Goal: Information Seeking & Learning: Learn about a topic

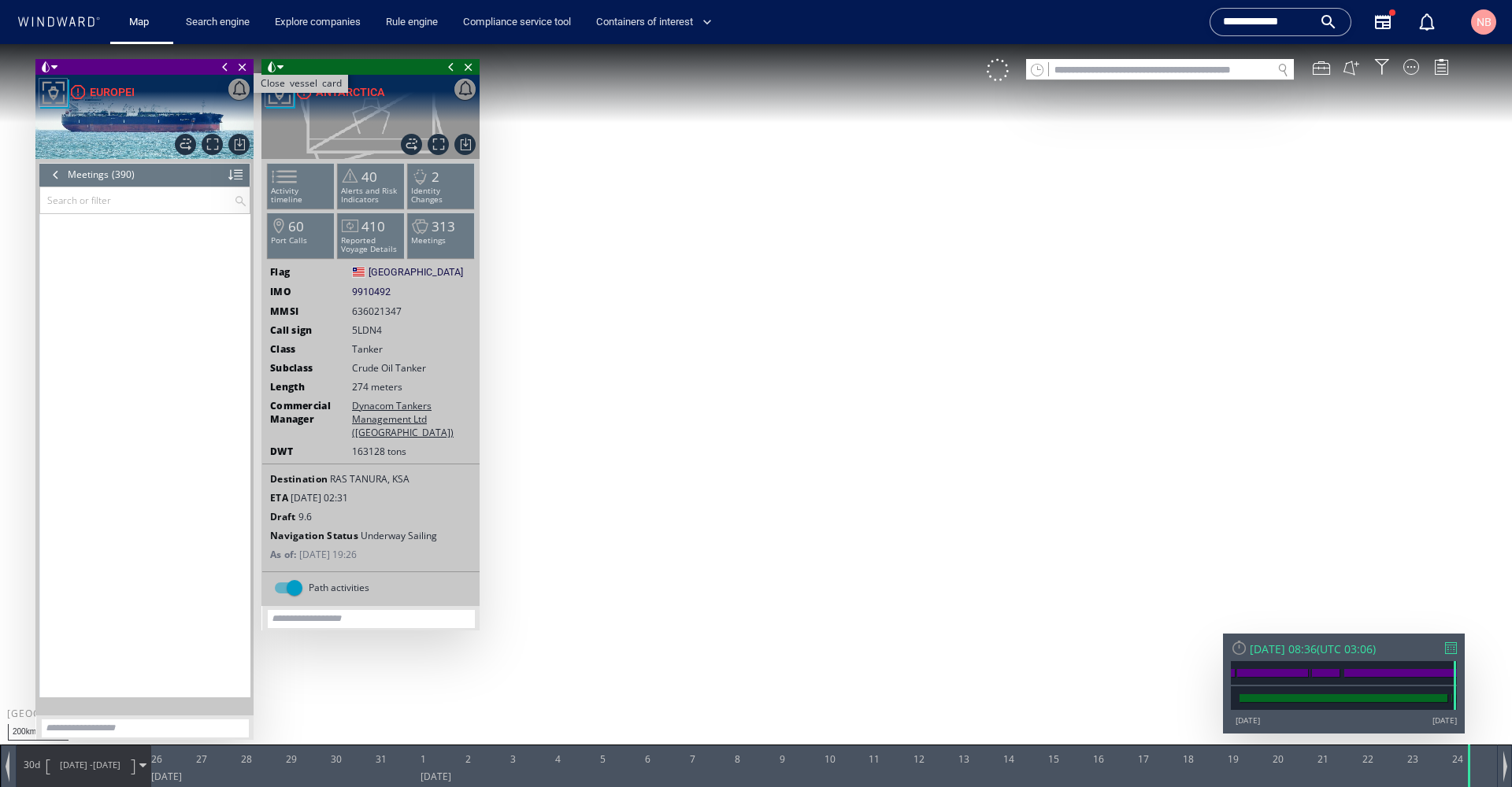
scroll to position [16823, 0]
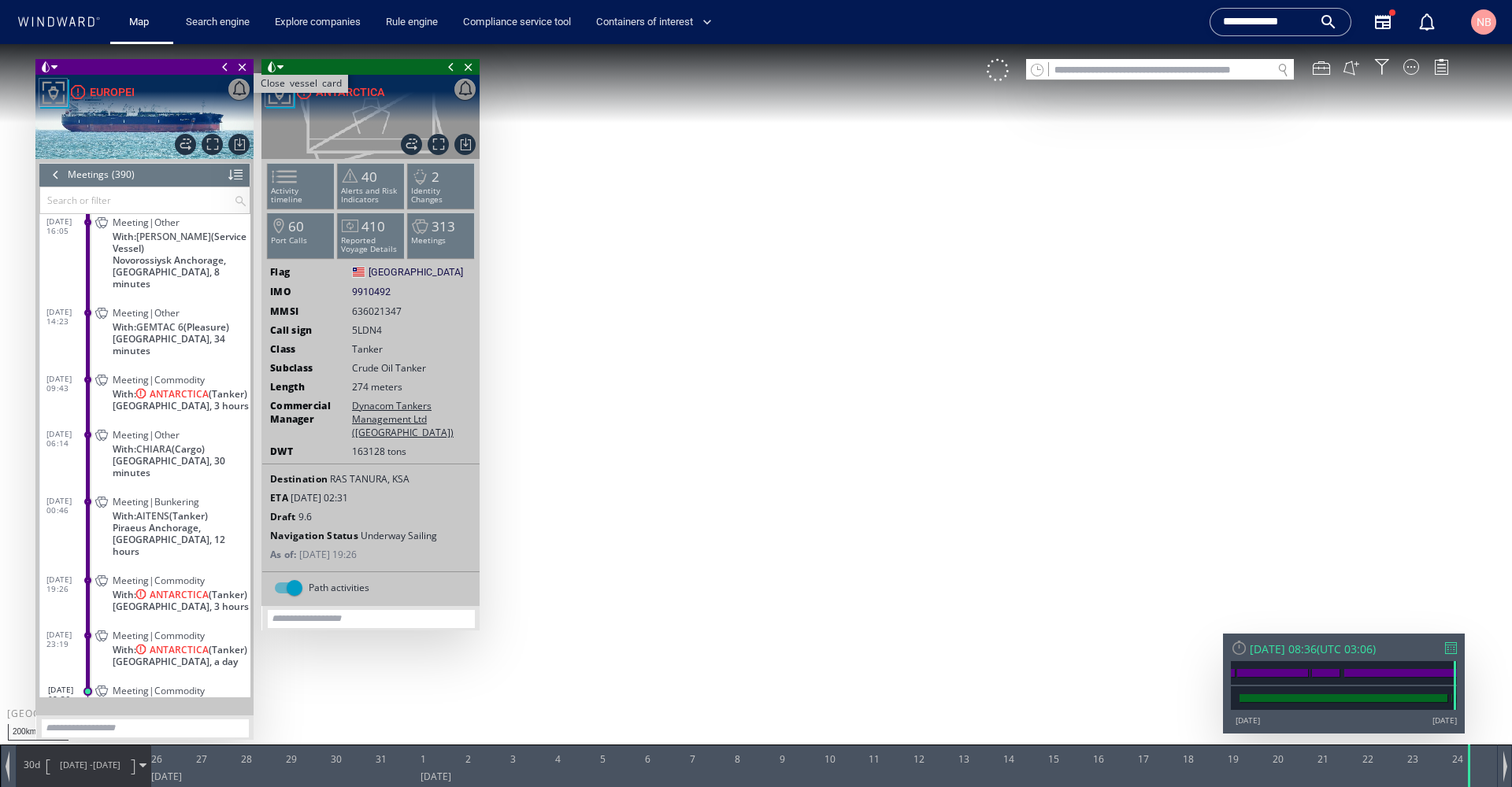
click at [241, 67] on span "Close vessel card" at bounding box center [242, 67] width 17 height 16
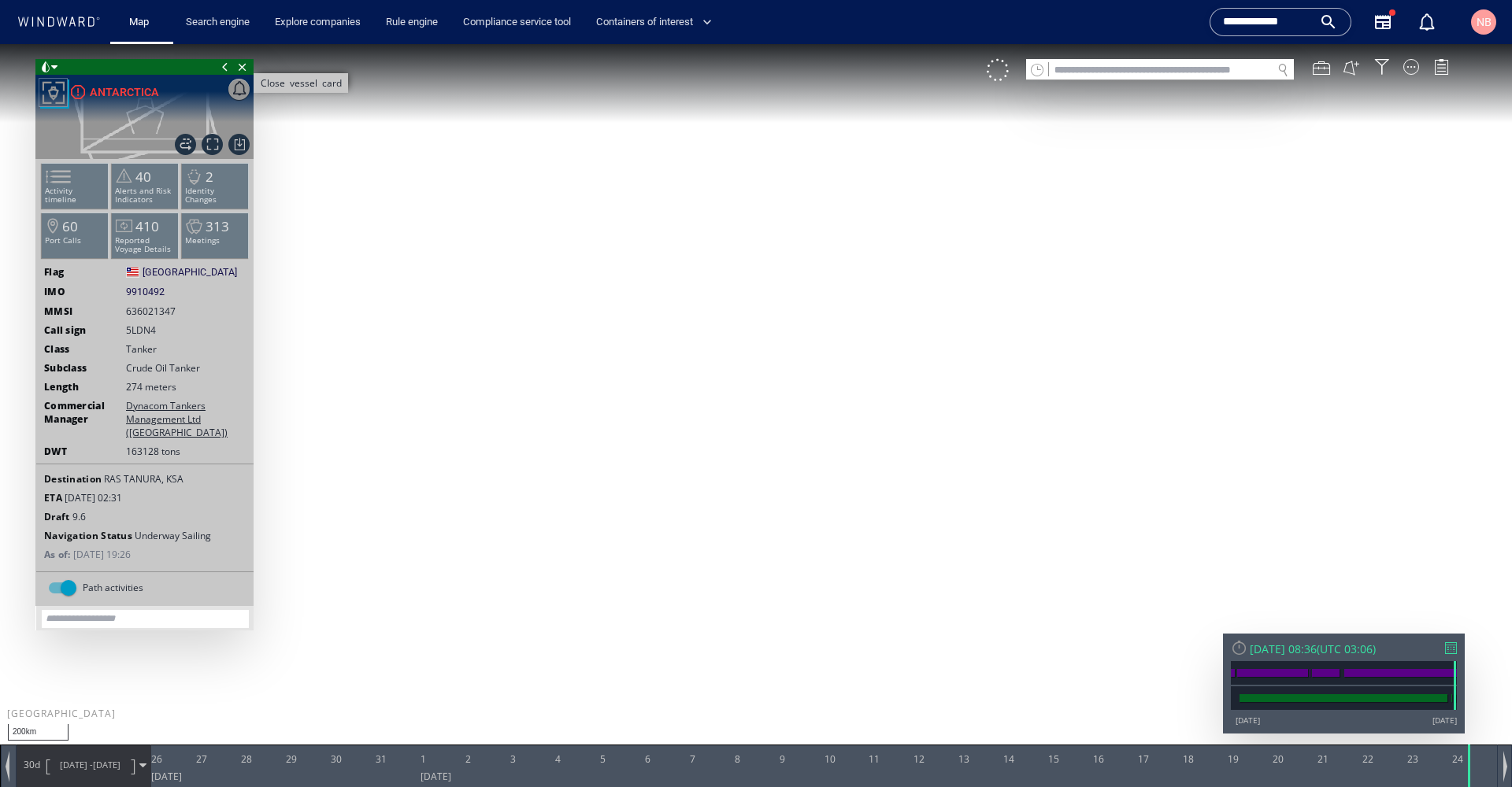
click at [241, 66] on span "Close vessel card" at bounding box center [242, 67] width 17 height 16
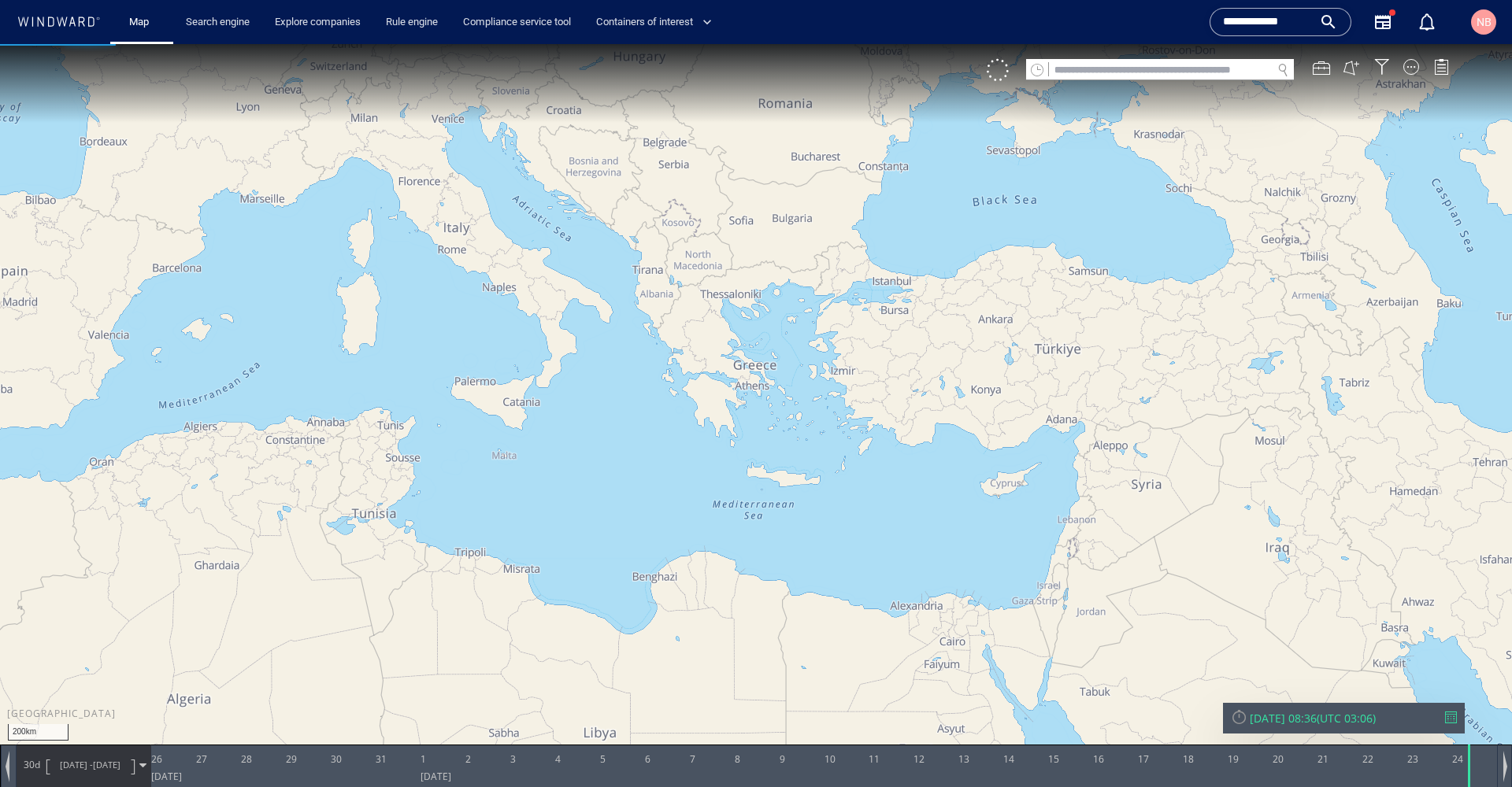
click at [1142, 65] on input "text" at bounding box center [1160, 70] width 223 height 21
paste input "*******"
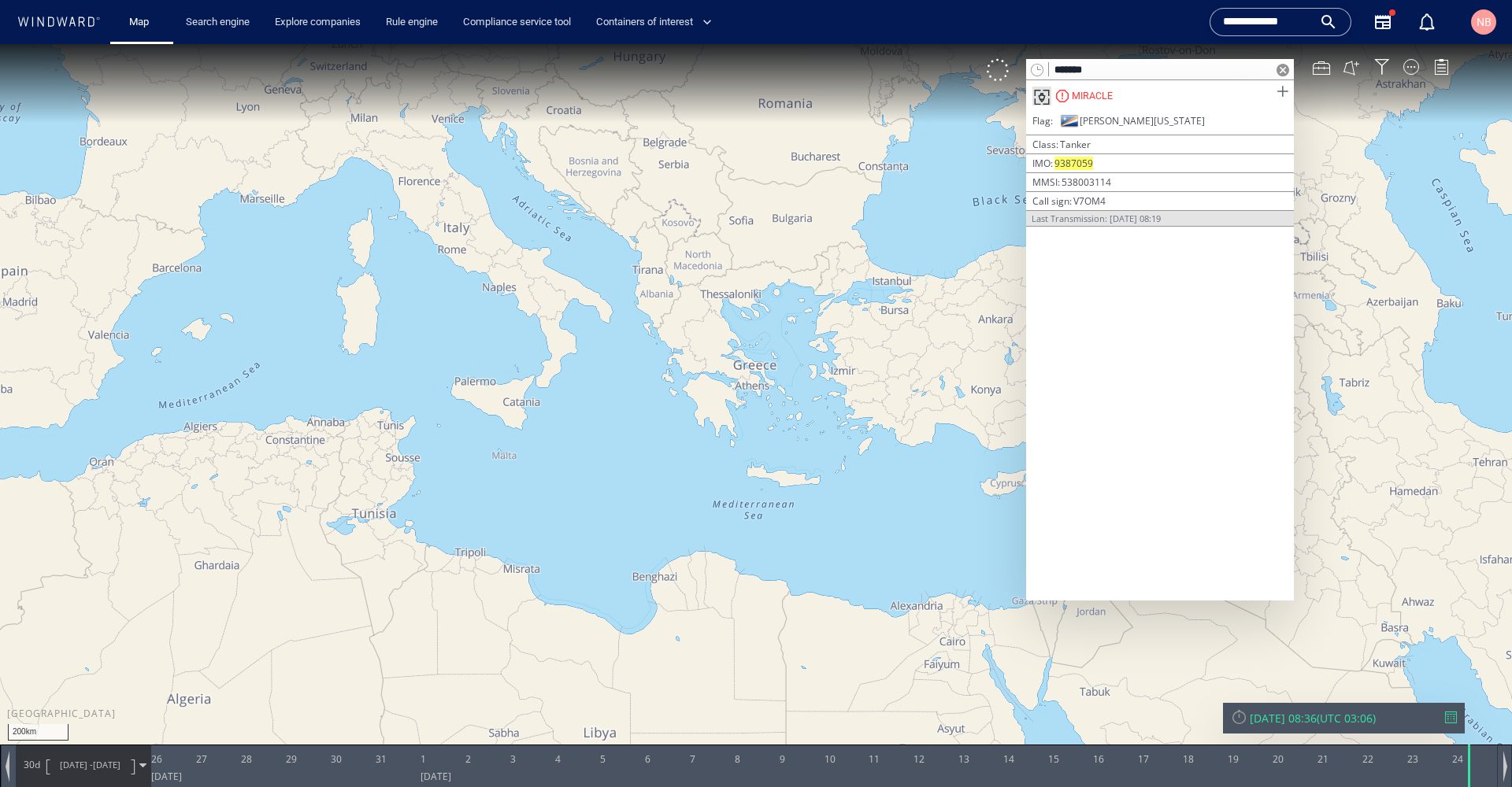
type input "*******"
click at [1285, 92] on span at bounding box center [1283, 92] width 20 height 20
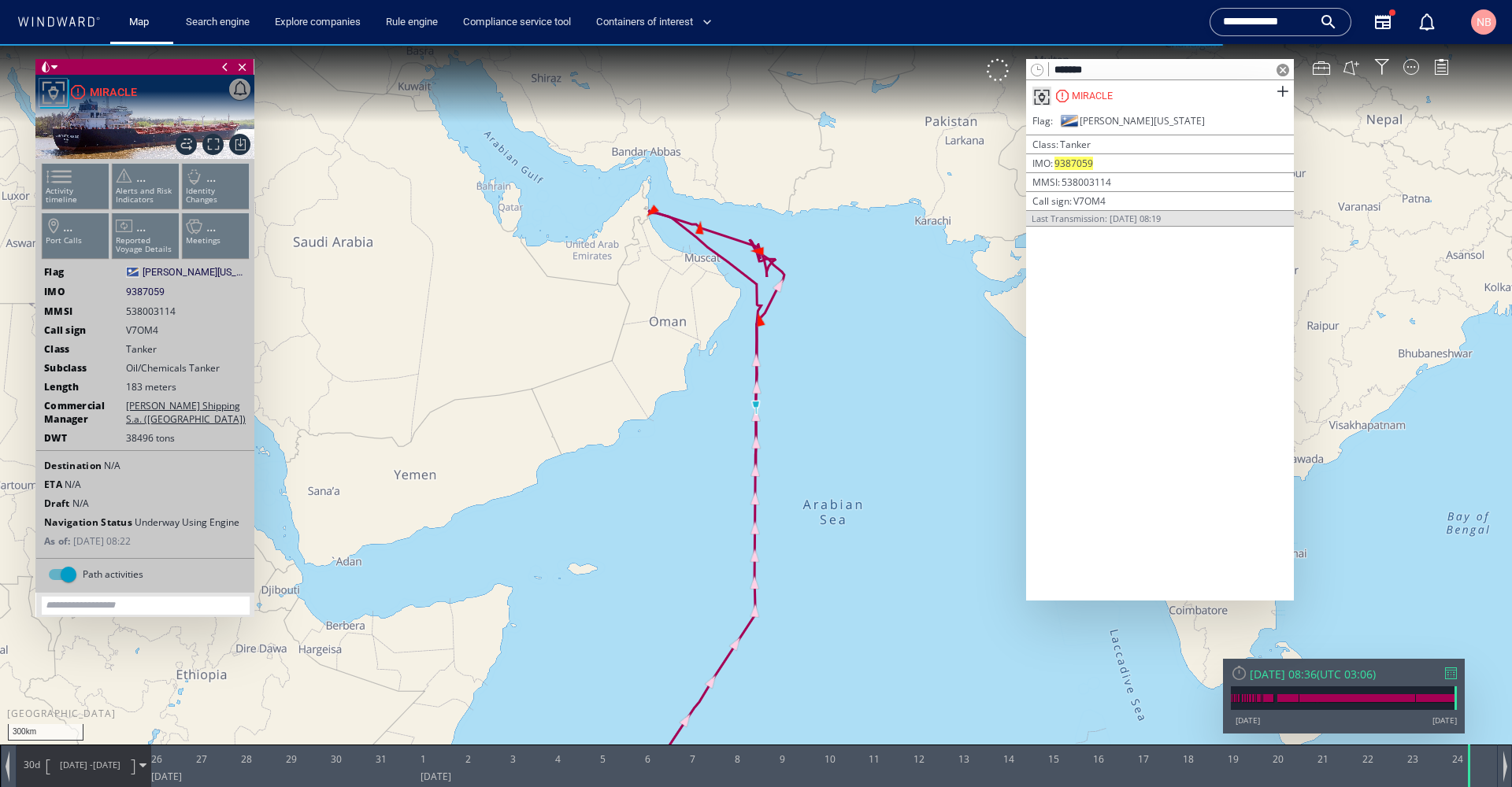
click at [1284, 70] on span at bounding box center [1283, 70] width 12 height 12
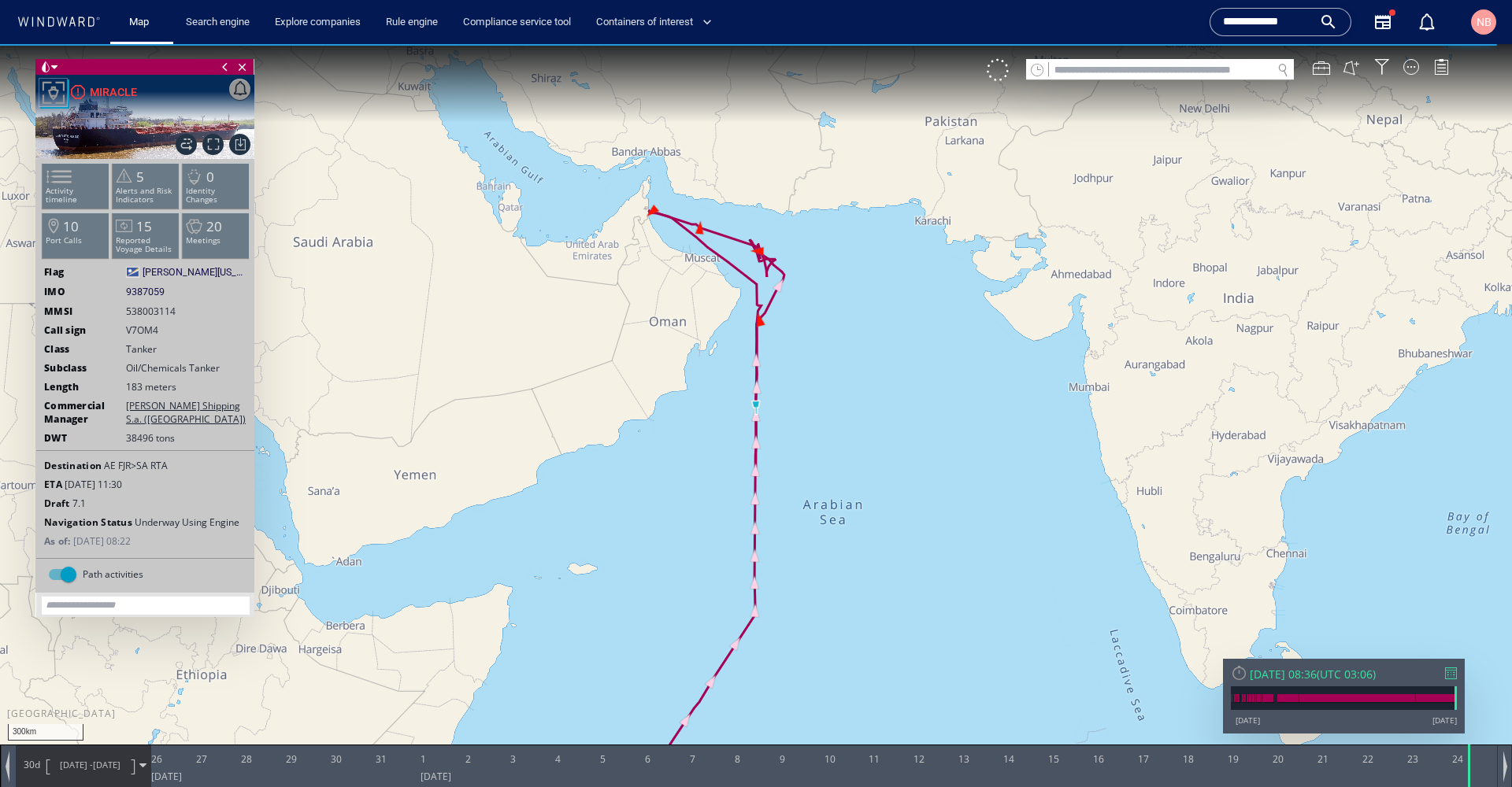
click at [1449, 675] on div at bounding box center [1451, 673] width 12 height 12
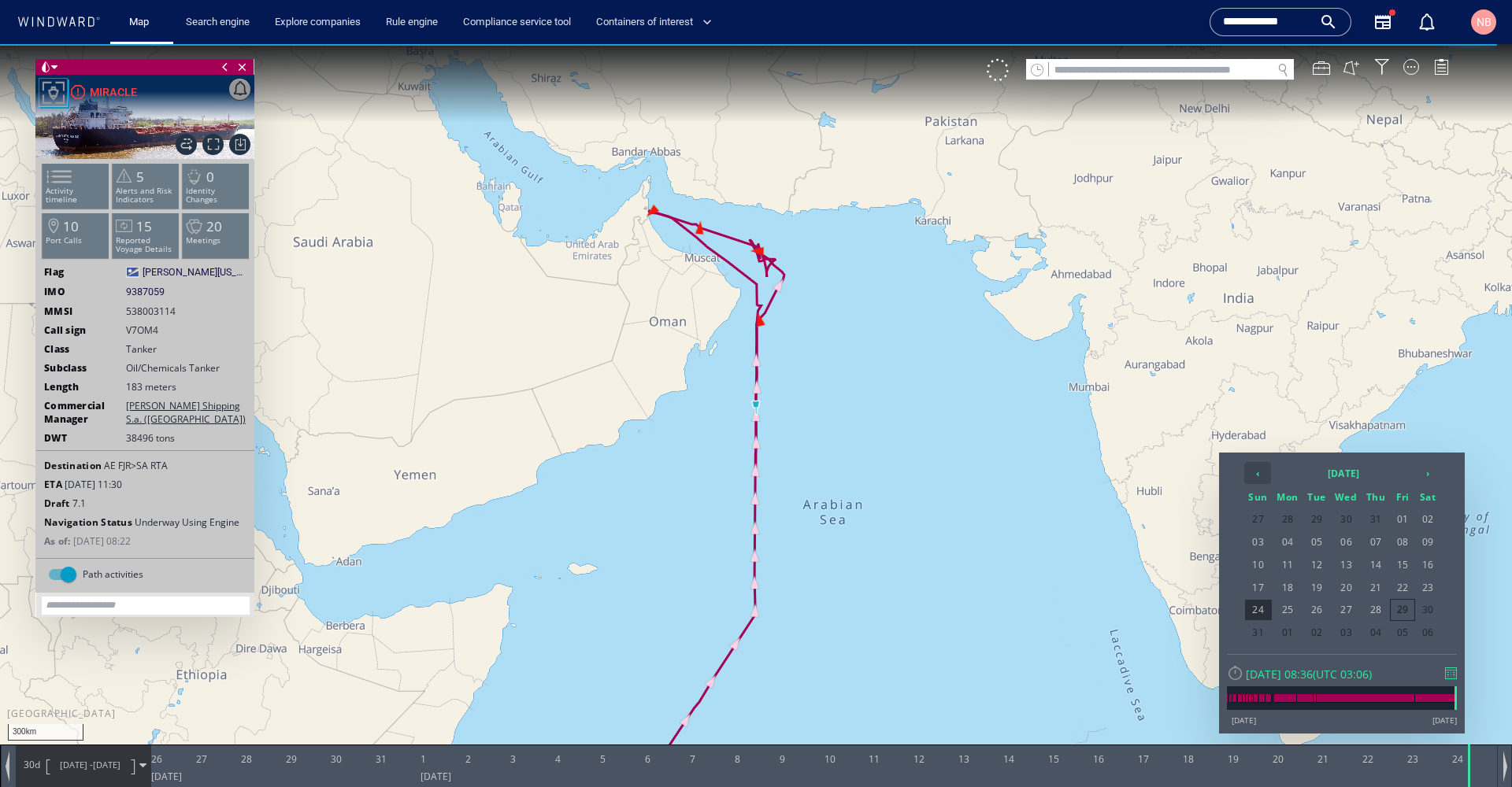
click at [1257, 470] on th "‹" at bounding box center [1258, 473] width 27 height 22
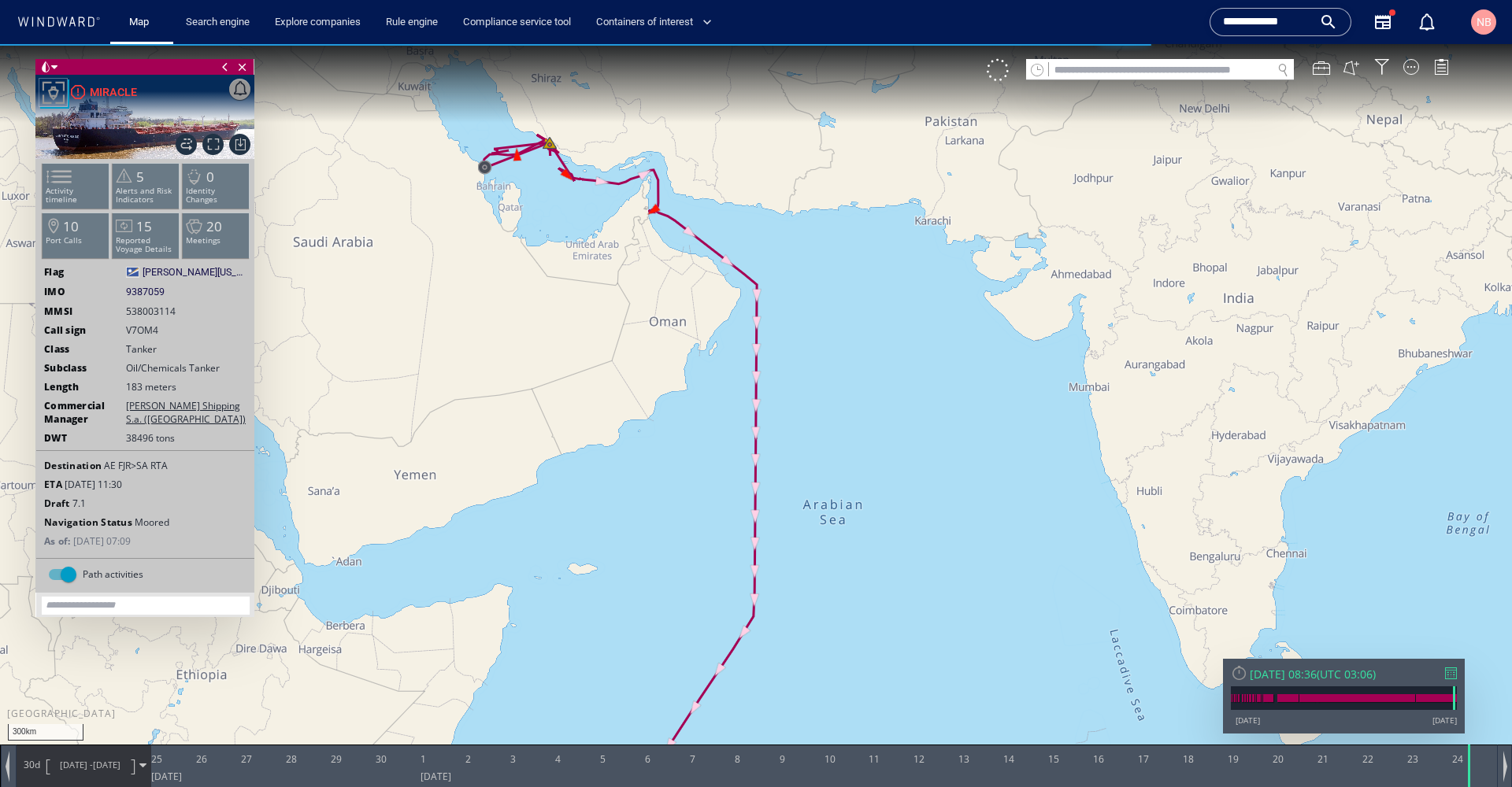
click at [1452, 671] on div at bounding box center [1451, 673] width 12 height 12
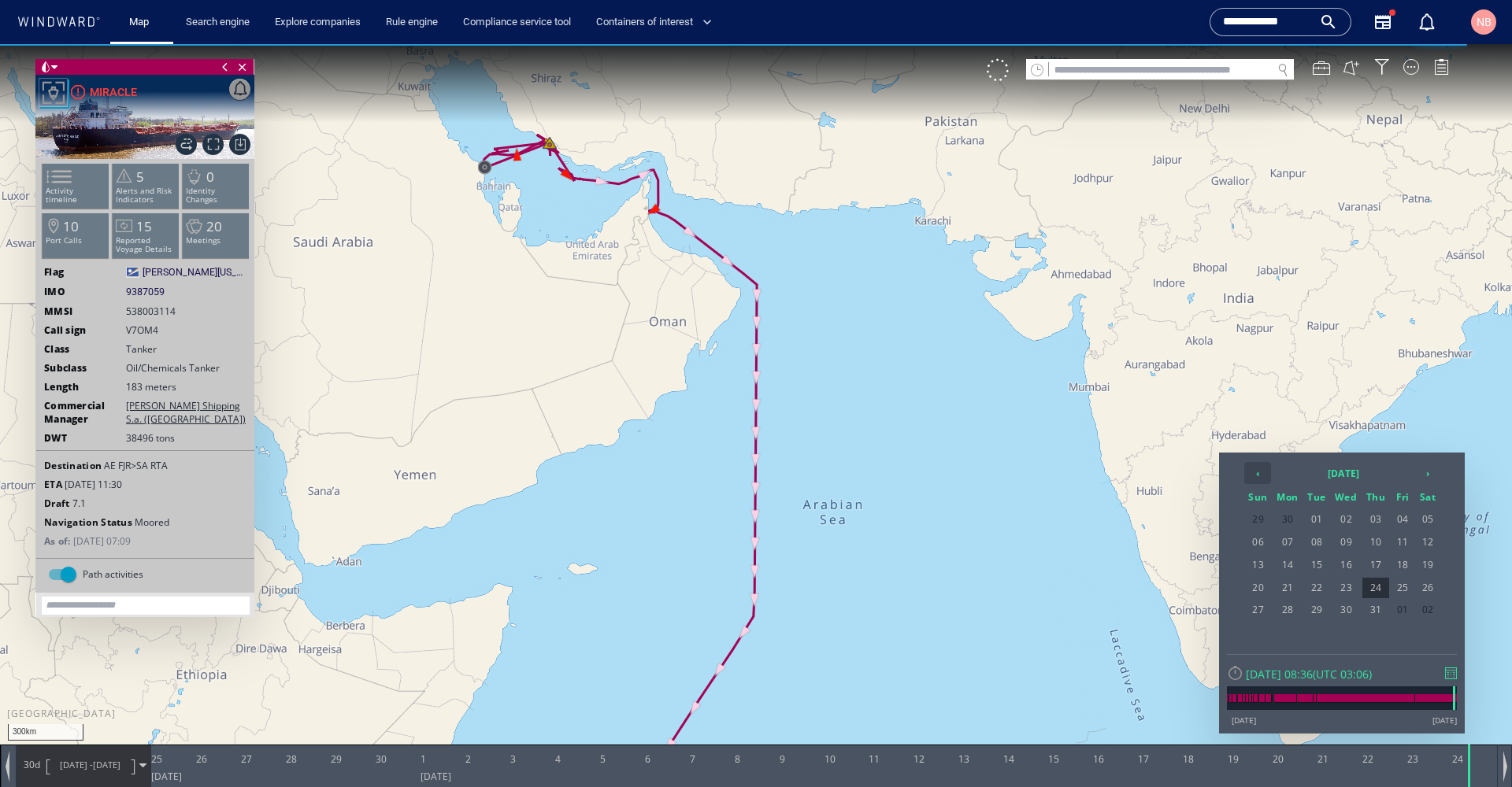
click at [1265, 476] on th "‹" at bounding box center [1258, 473] width 27 height 22
click at [1384, 606] on span "26" at bounding box center [1376, 610] width 27 height 20
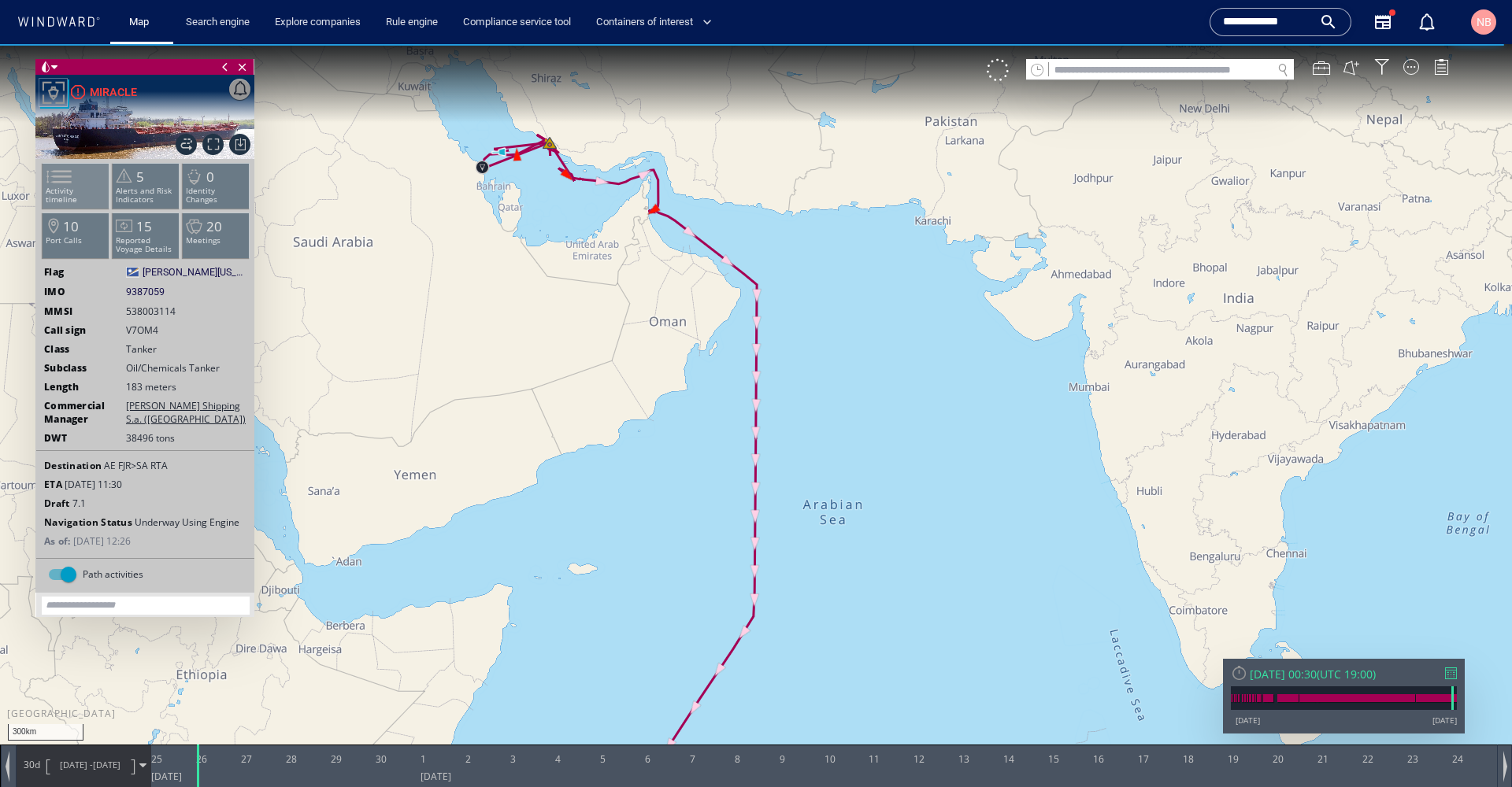
click at [61, 189] on span at bounding box center [49, 177] width 24 height 23
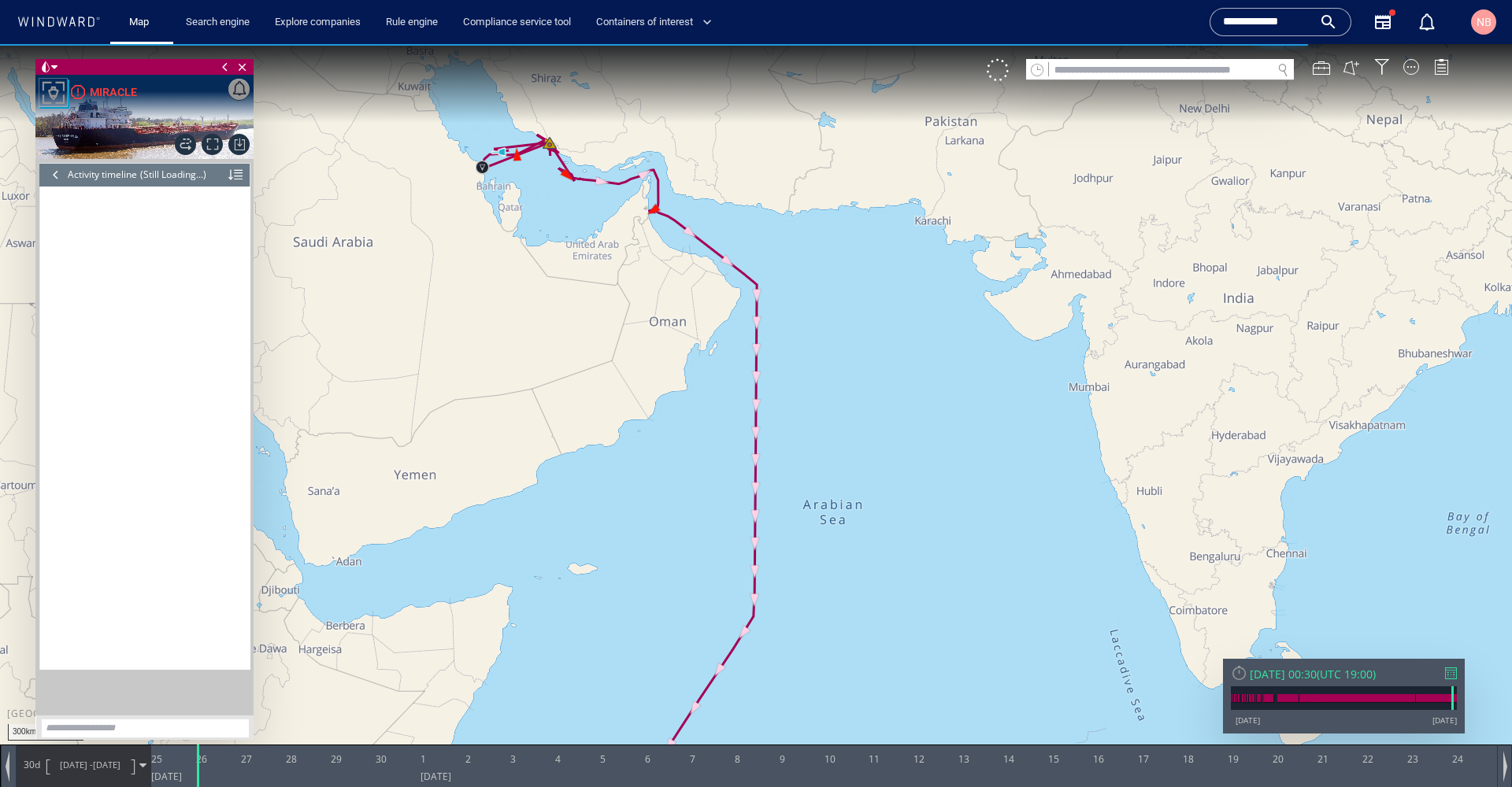
scroll to position [4806, 0]
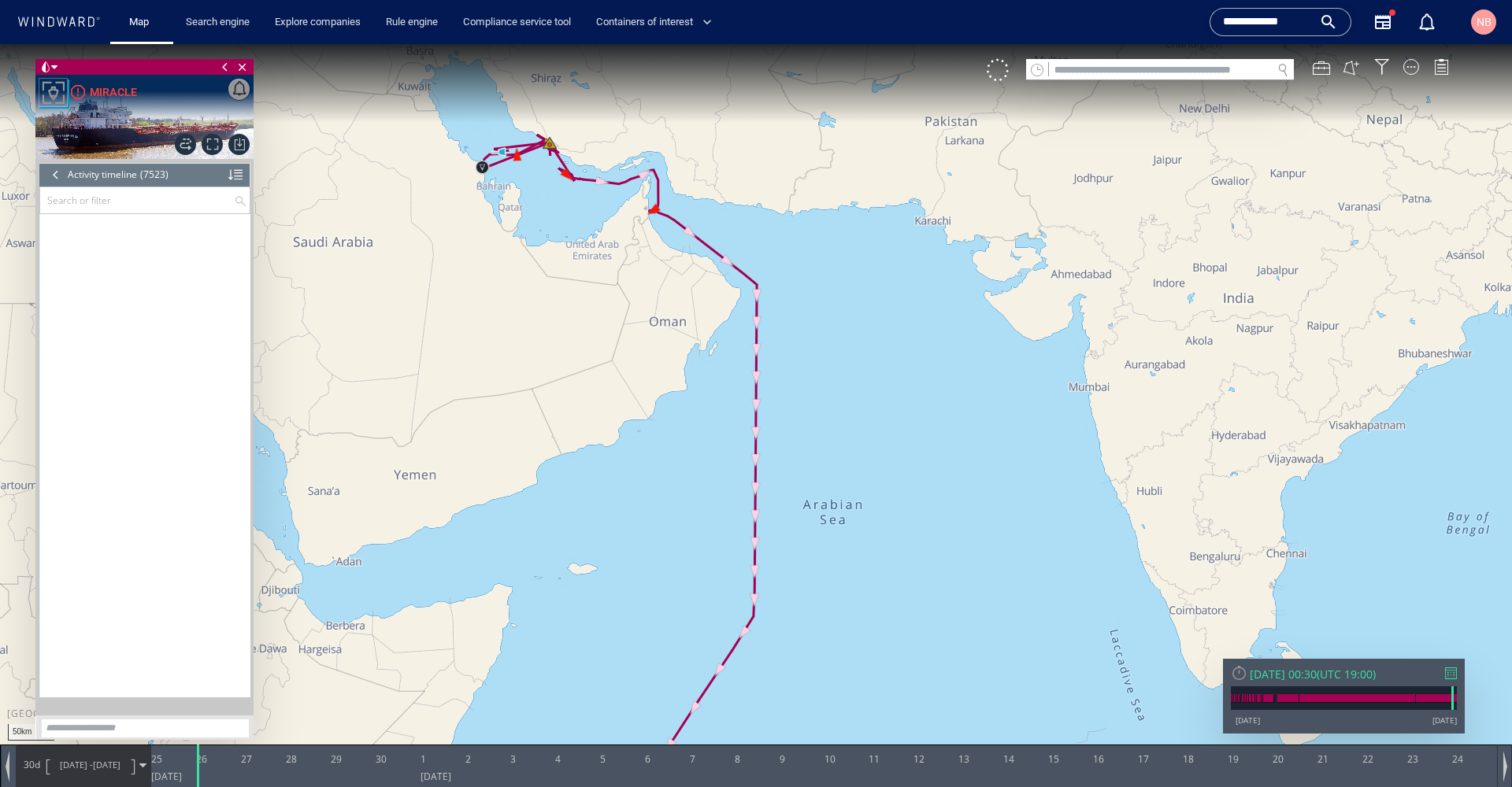
scroll to position [325300, 0]
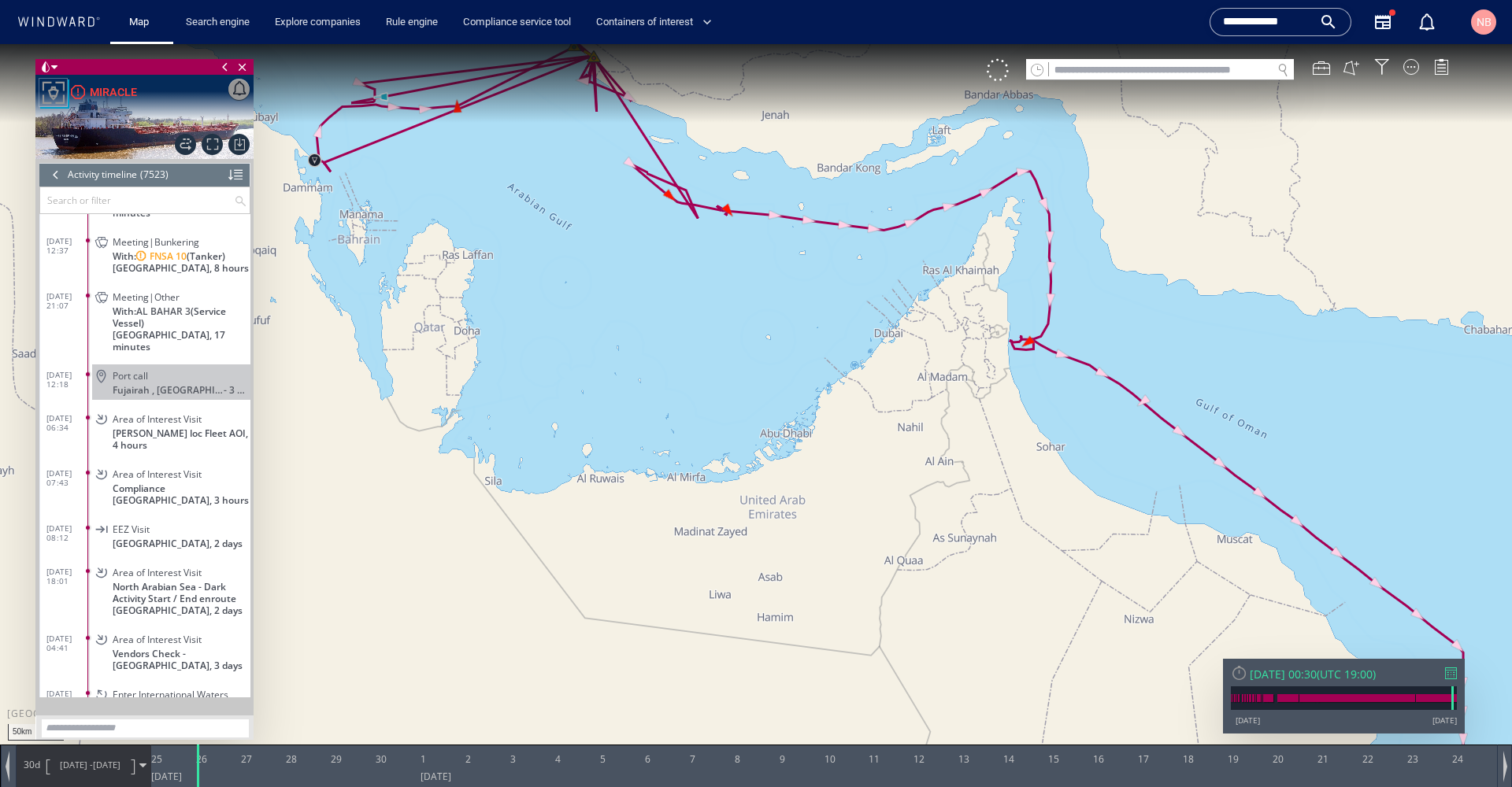
drag, startPoint x: 560, startPoint y: 133, endPoint x: 530, endPoint y: 347, distance: 216.1
click at [530, 347] on canvas "Map" at bounding box center [756, 408] width 1512 height 727
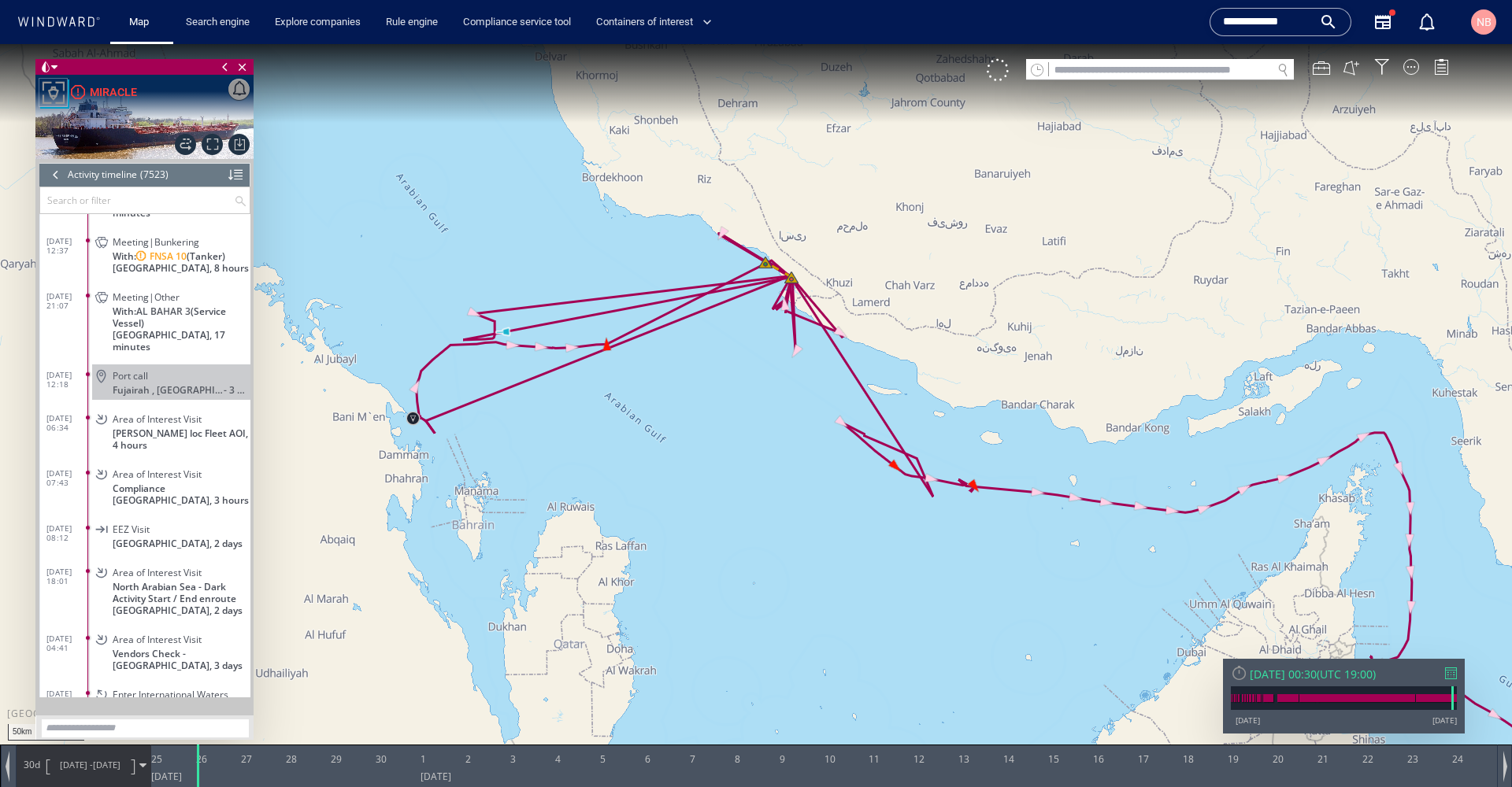
drag, startPoint x: 519, startPoint y: 306, endPoint x: 745, endPoint y: 421, distance: 253.6
click at [745, 421] on canvas "Map" at bounding box center [756, 408] width 1512 height 727
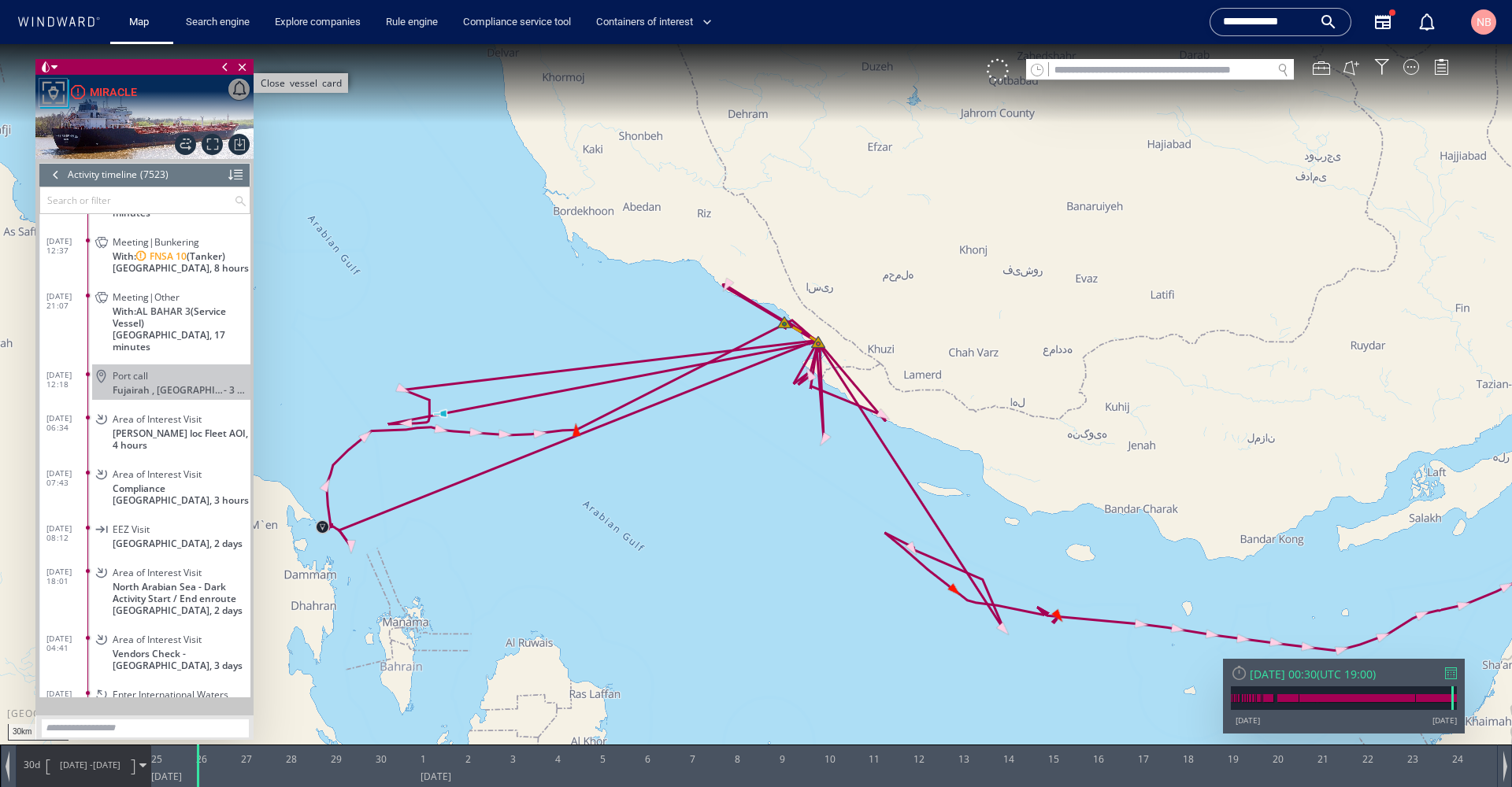
click at [243, 66] on span "Close vessel card" at bounding box center [242, 67] width 17 height 16
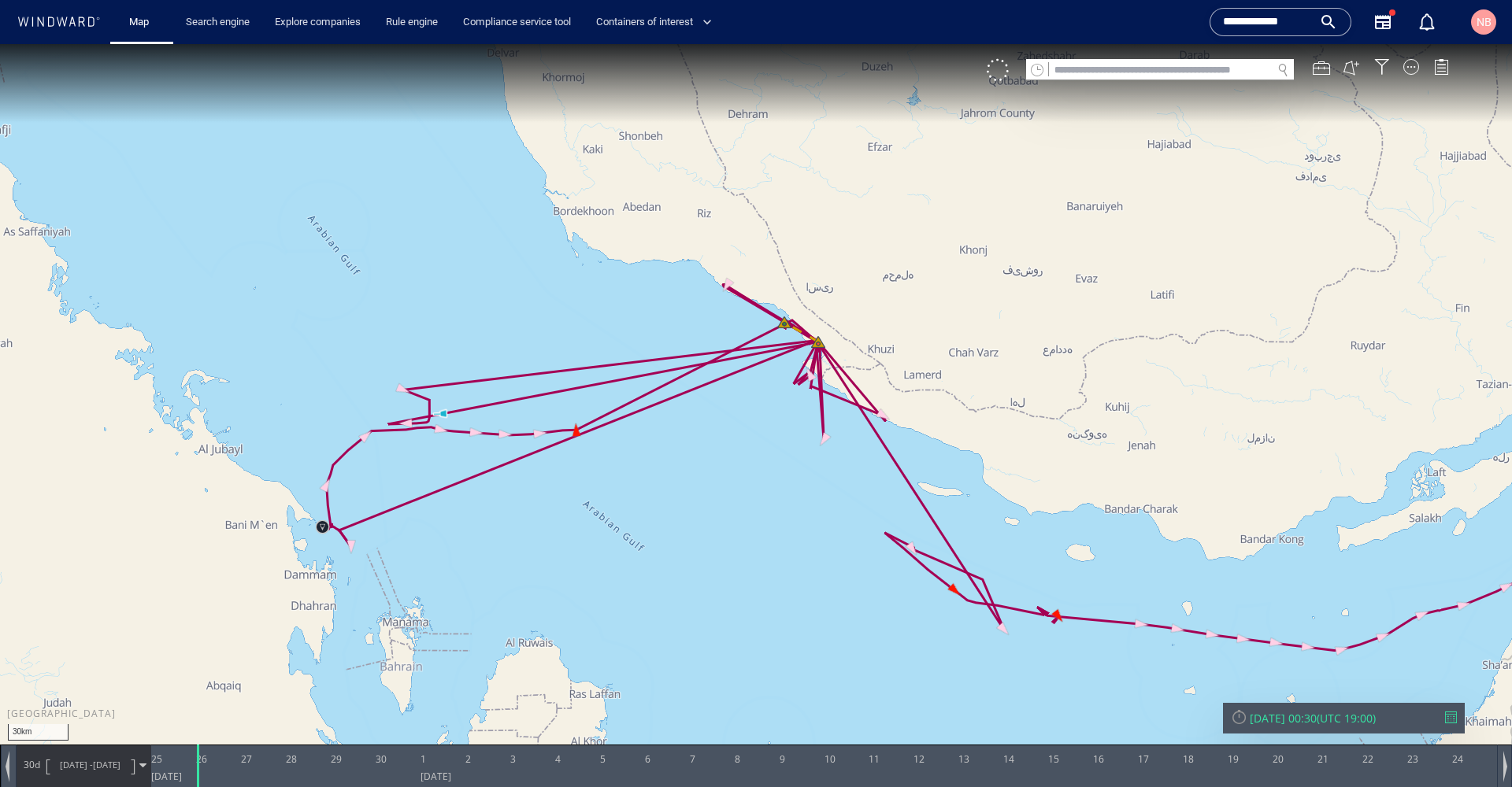
click at [1151, 71] on input "text" at bounding box center [1160, 70] width 223 height 21
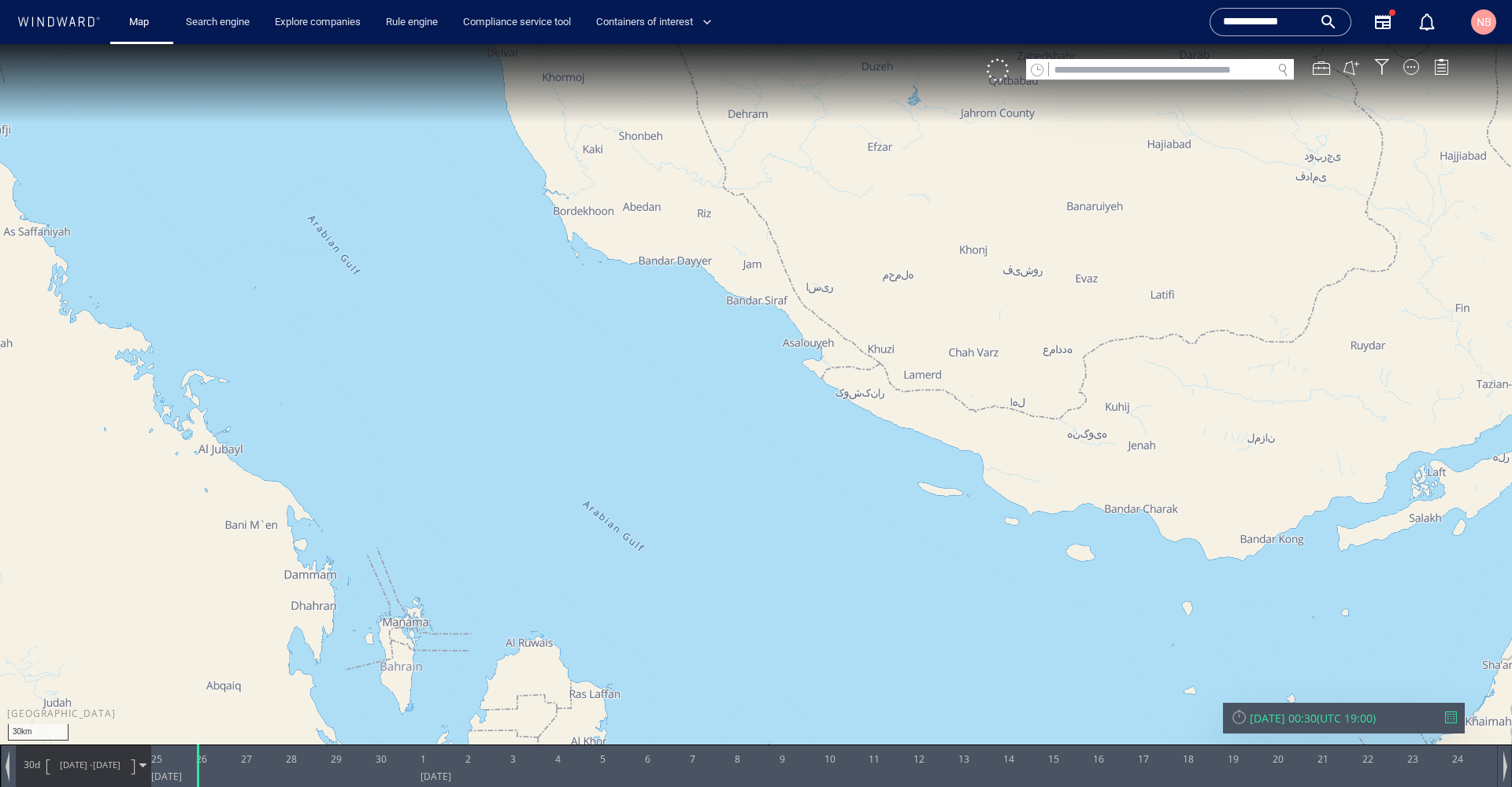
paste input "*******"
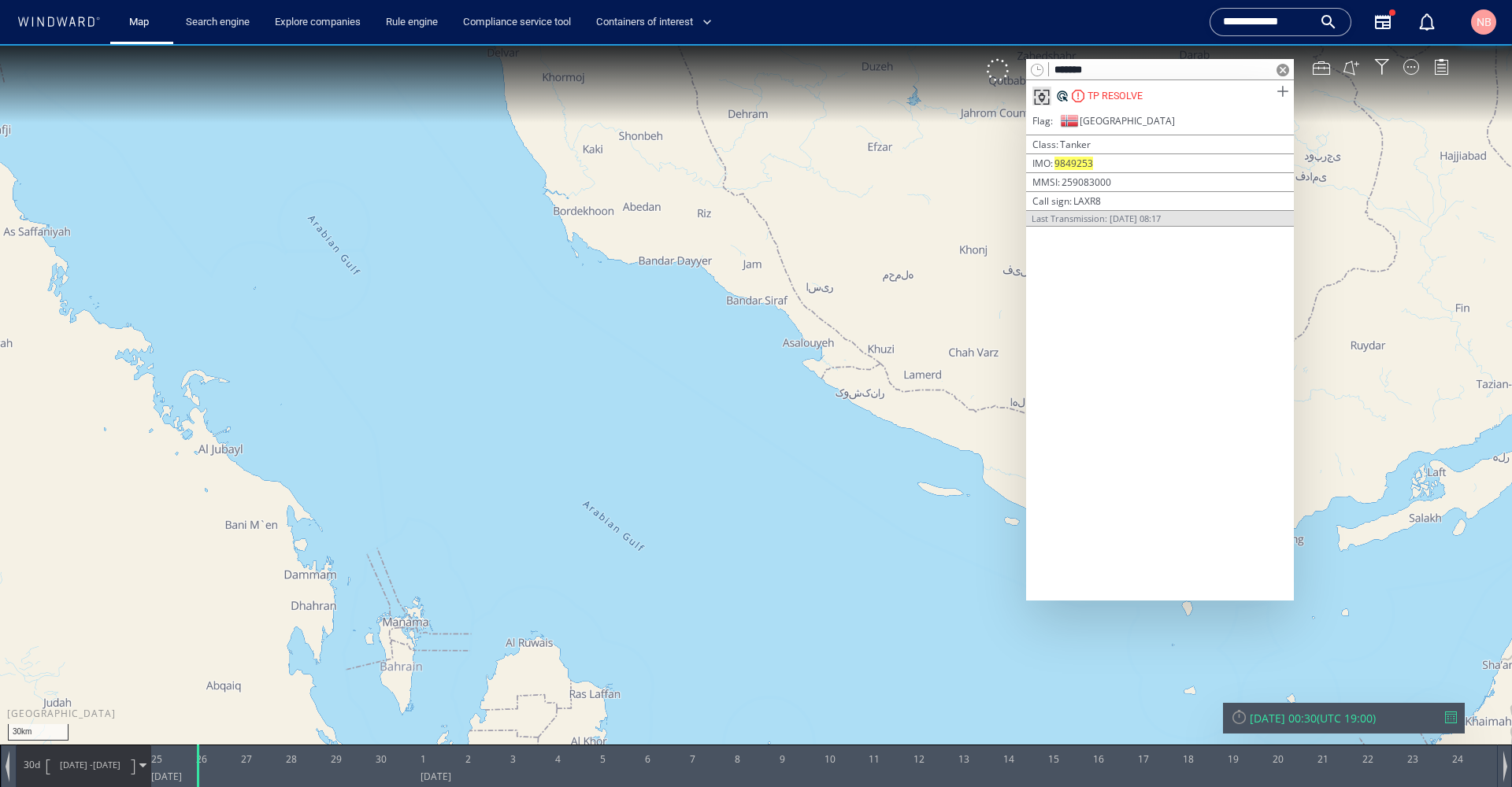
type input "*******"
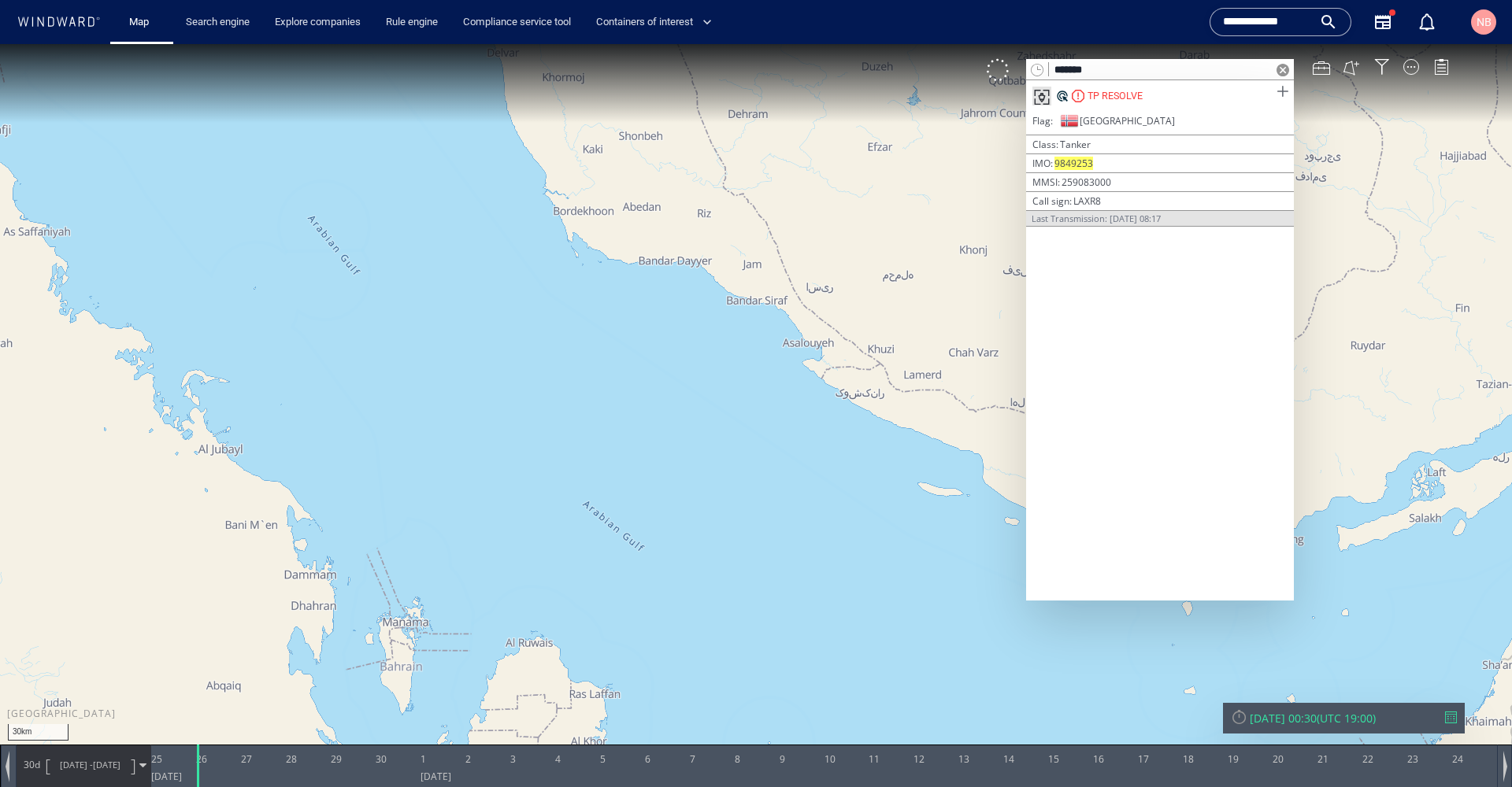
click at [1288, 92] on span at bounding box center [1283, 92] width 20 height 20
click at [1451, 714] on div at bounding box center [1451, 717] width 12 height 12
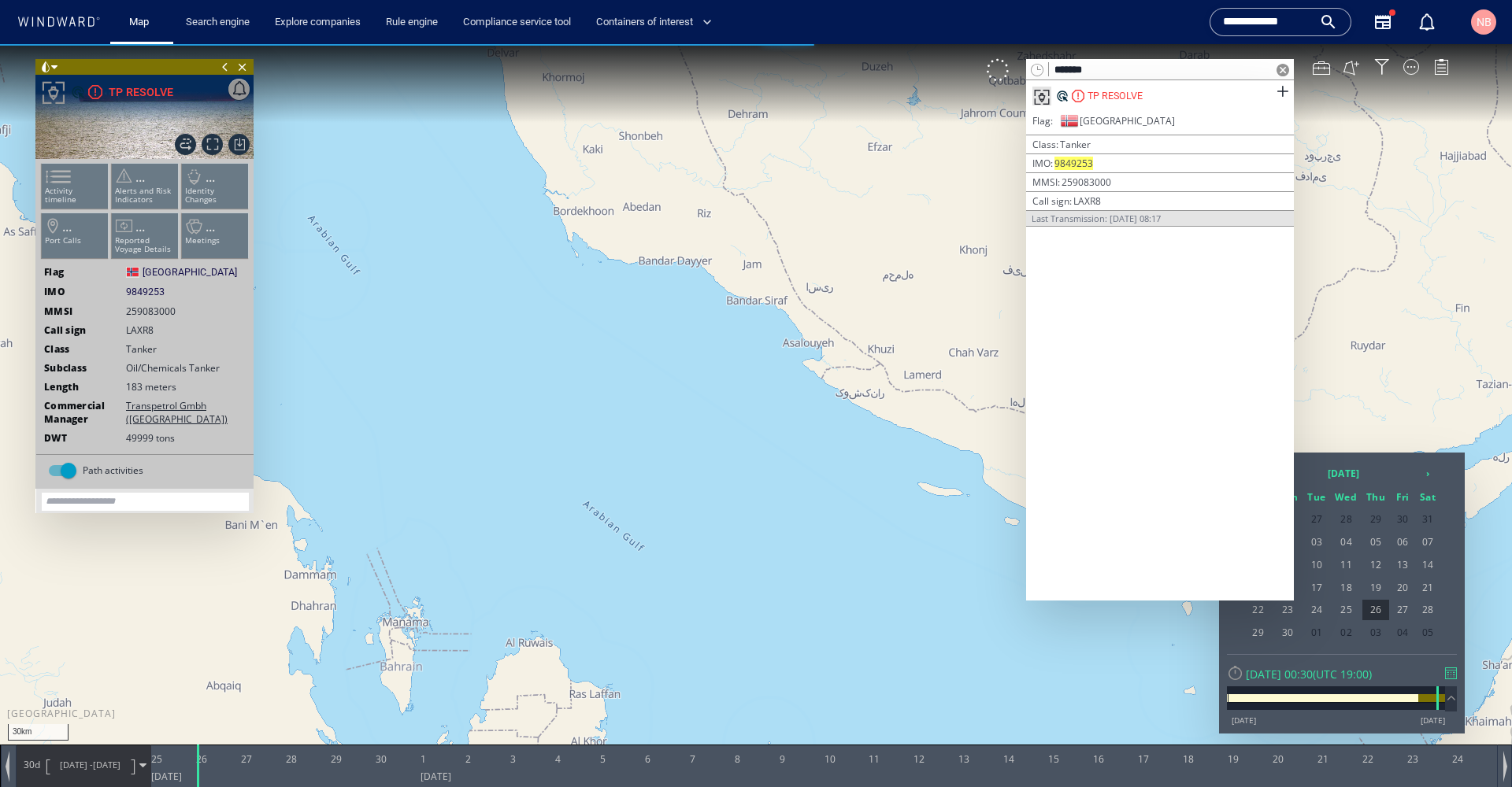
click at [1283, 74] on span at bounding box center [1283, 70] width 12 height 12
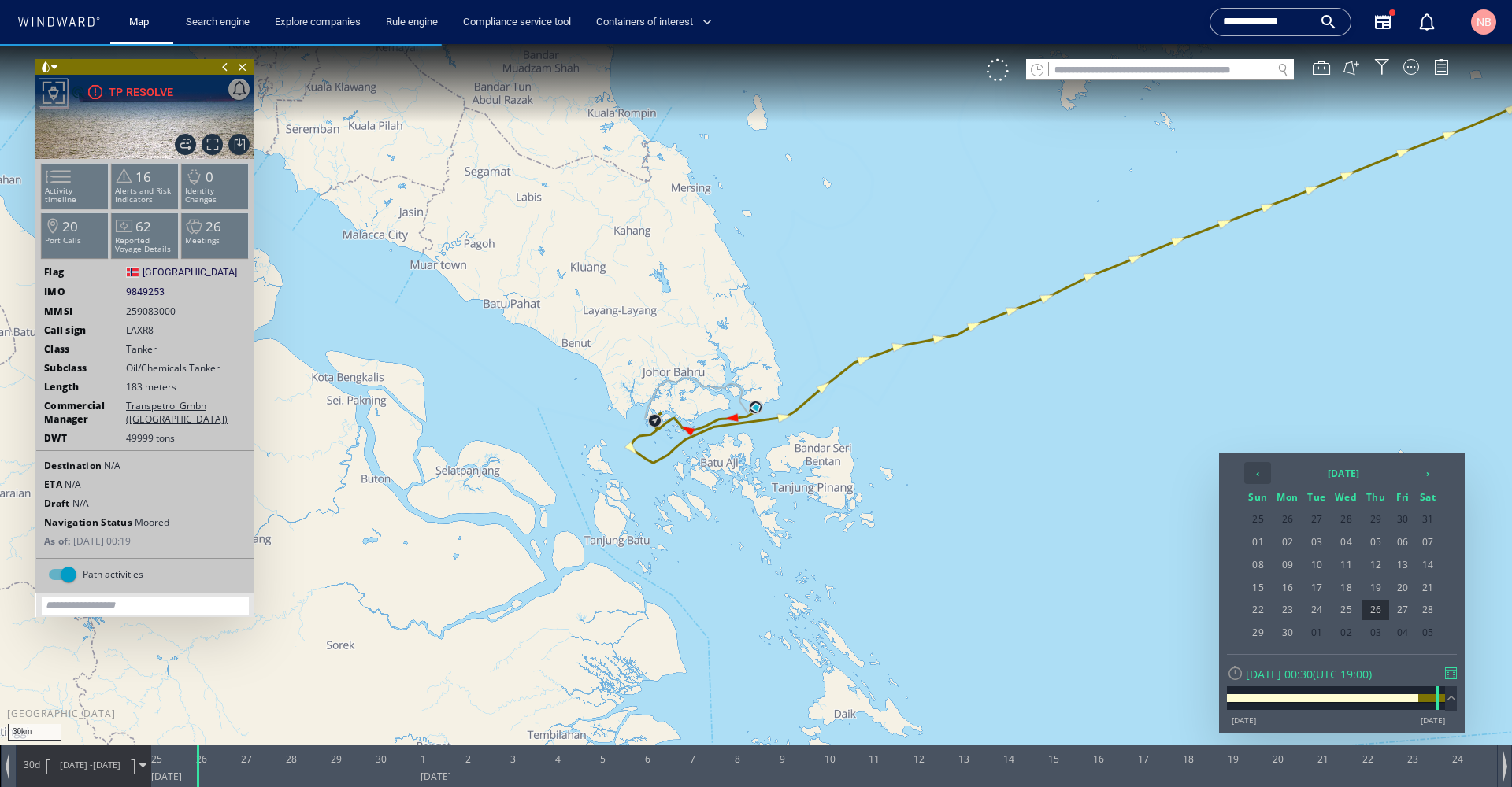
click at [1264, 469] on th "‹" at bounding box center [1258, 473] width 27 height 22
click at [1379, 566] on span "15" at bounding box center [1376, 565] width 27 height 20
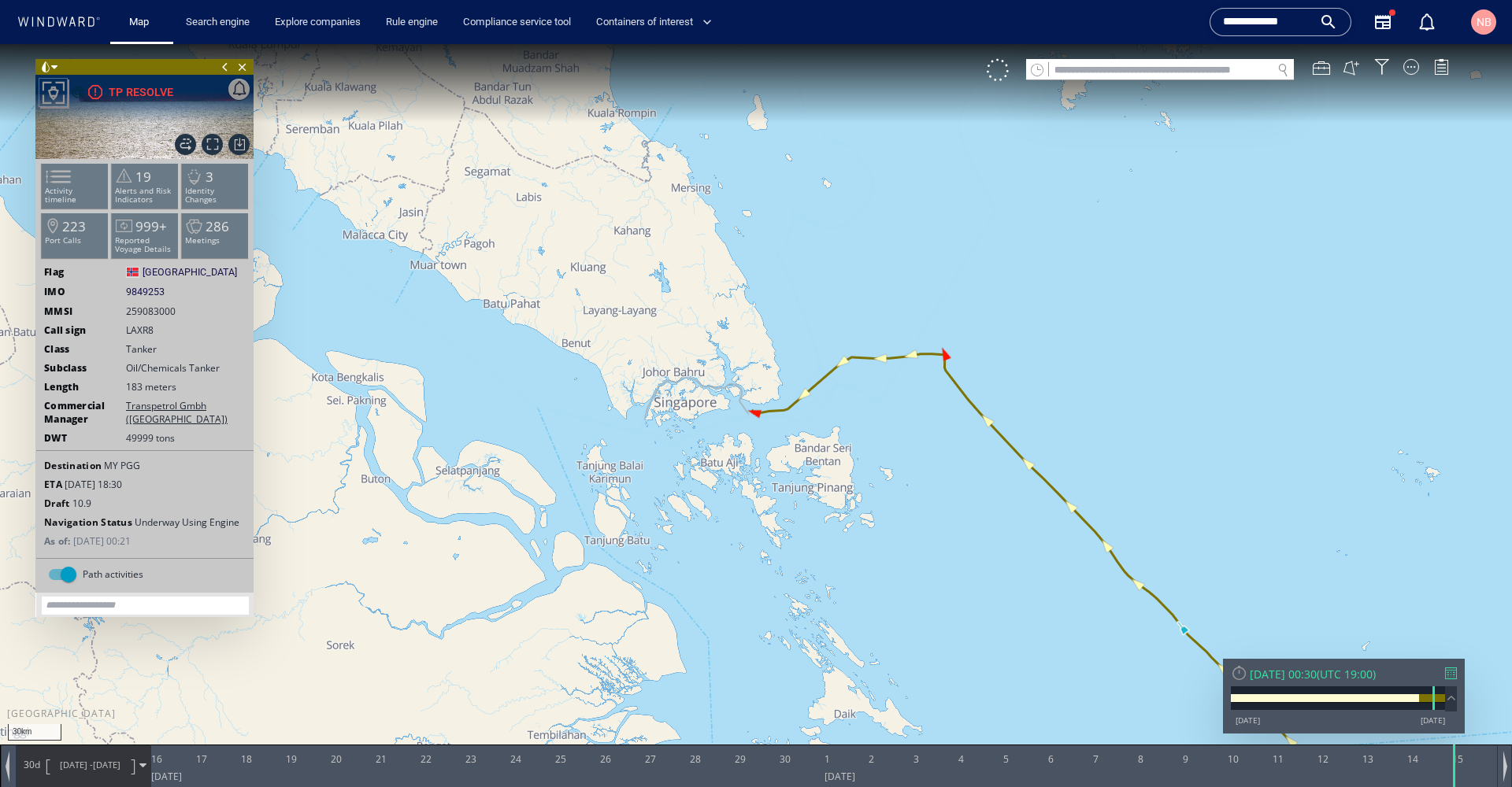
click at [1455, 675] on div at bounding box center [1451, 673] width 12 height 12
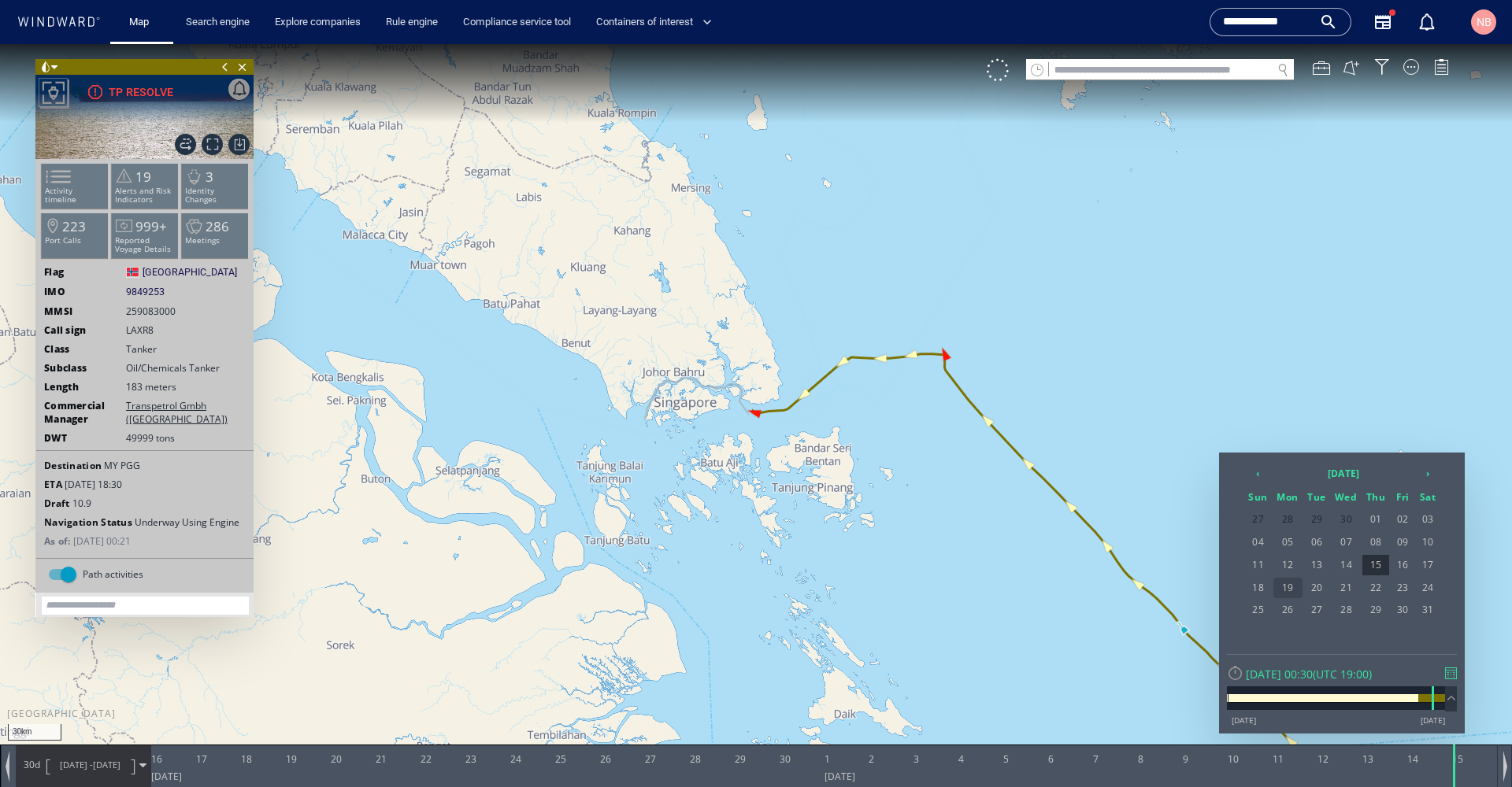
click at [1295, 587] on span "19" at bounding box center [1288, 588] width 29 height 20
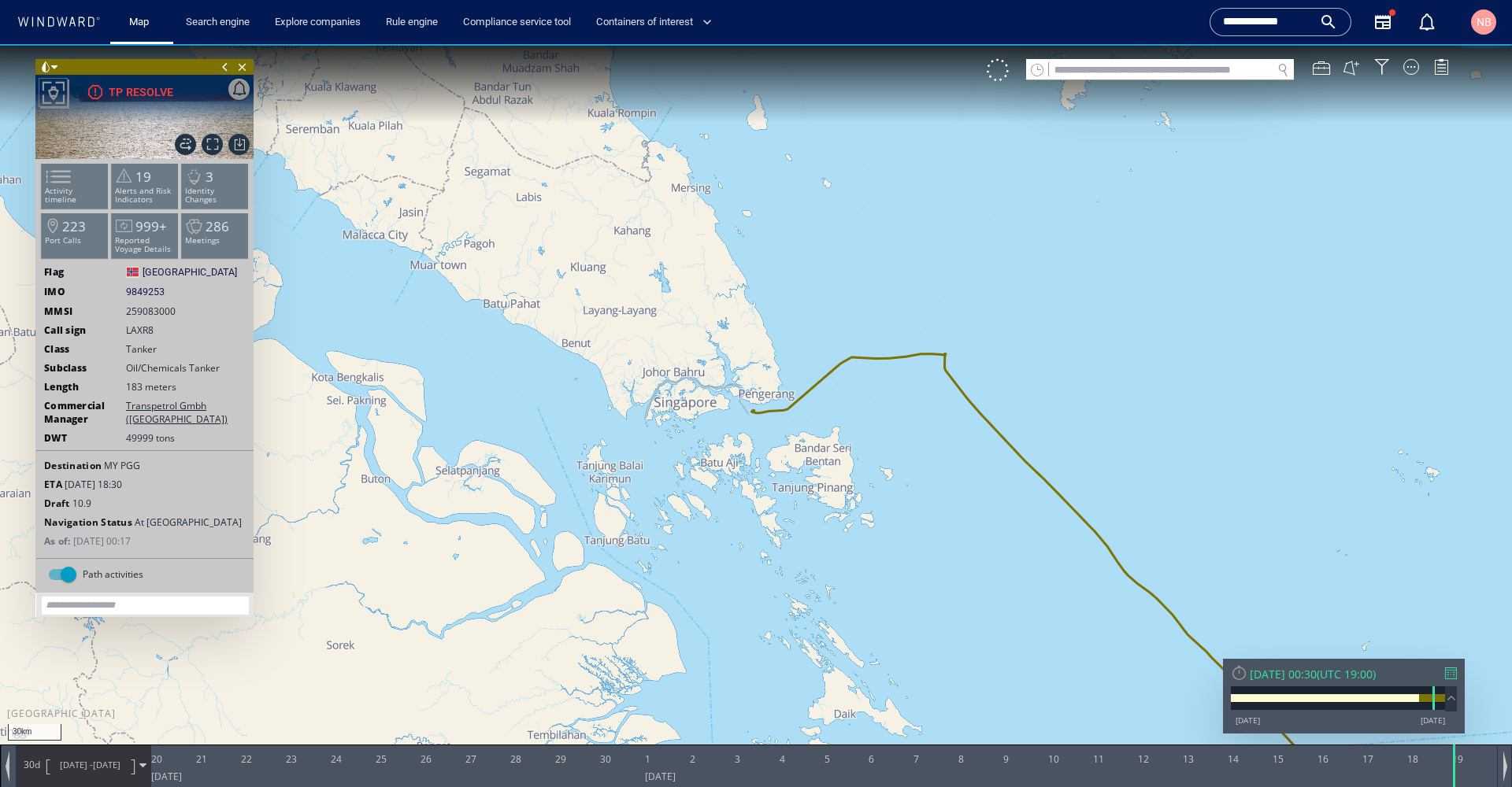
click at [140, 763] on span at bounding box center [143, 766] width 7 height 7
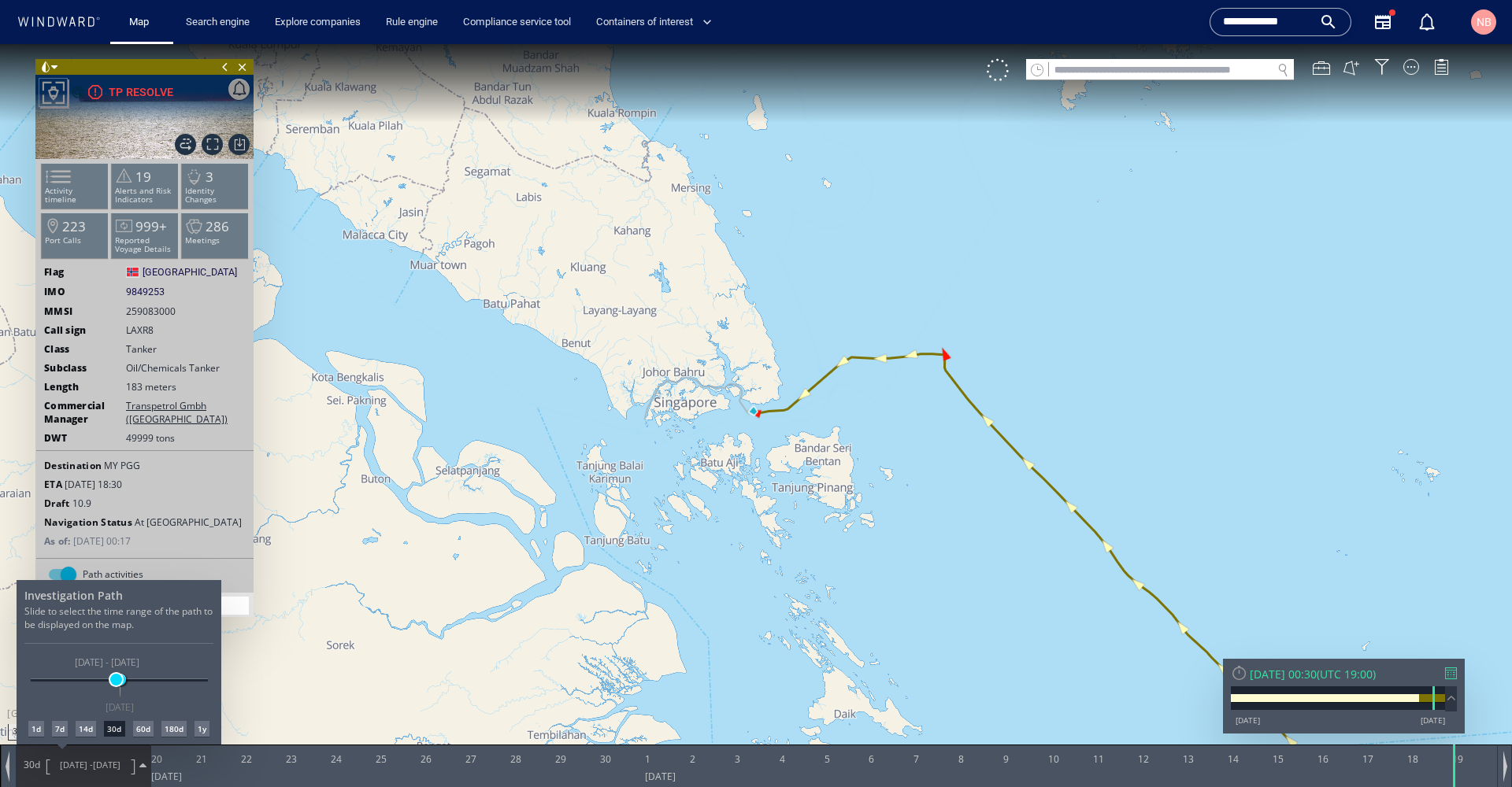
drag, startPoint x: 93, startPoint y: 674, endPoint x: 116, endPoint y: 675, distance: 23.0
click at [116, 675] on span at bounding box center [116, 679] width 12 height 12
click at [193, 230] on div at bounding box center [756, 416] width 1512 height 743
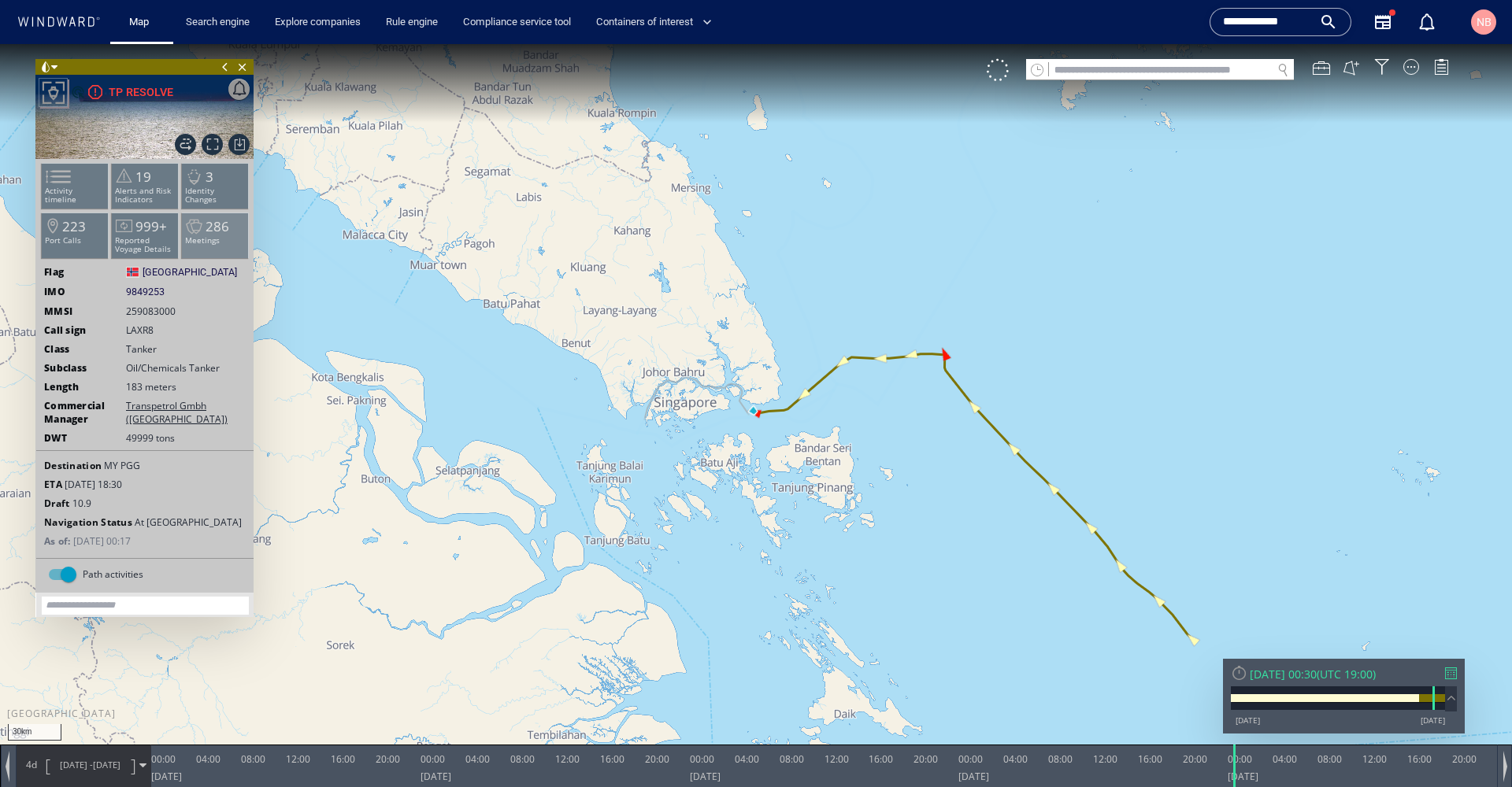
click at [198, 232] on span at bounding box center [194, 228] width 24 height 23
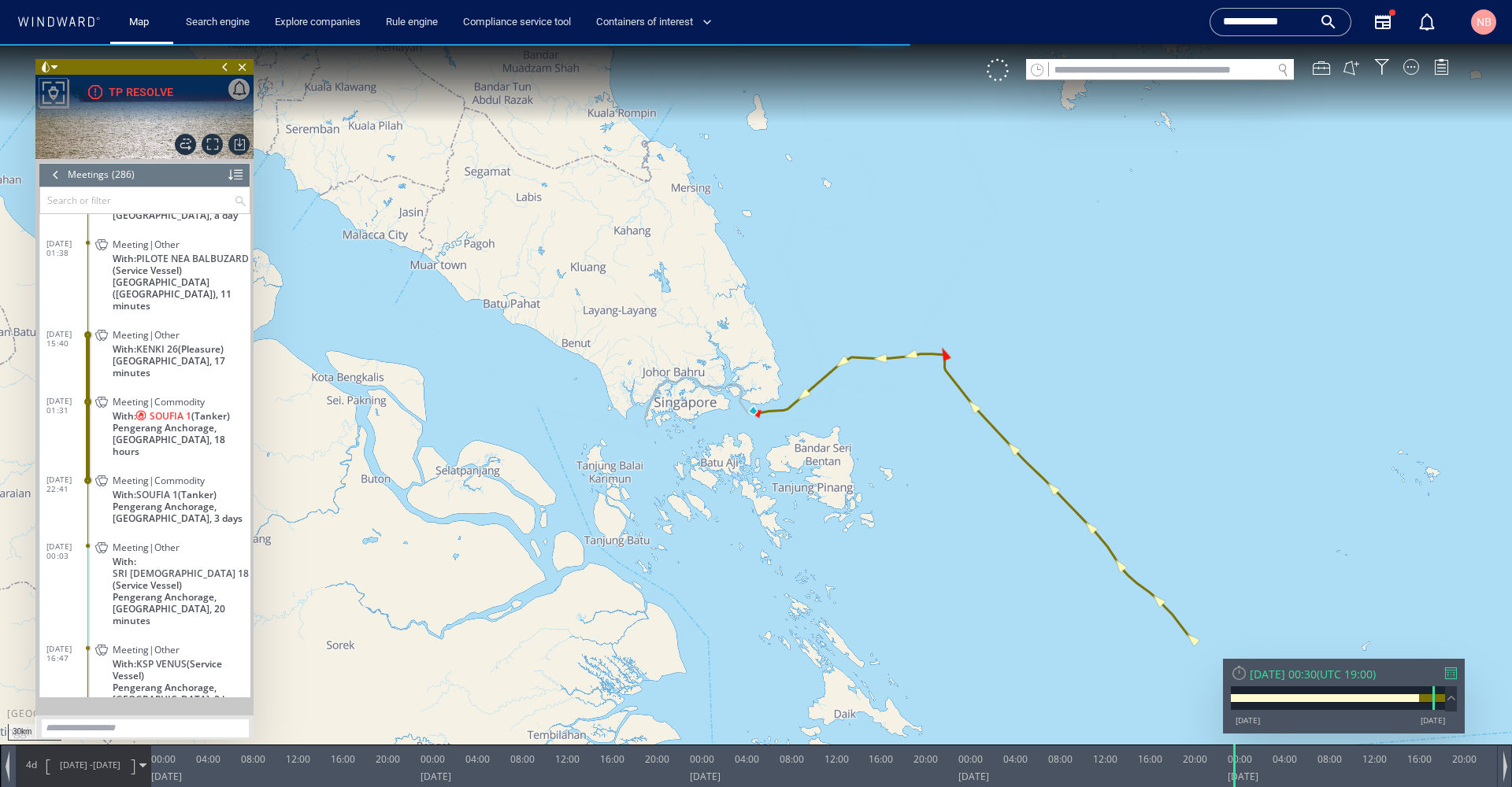
scroll to position [10950, 0]
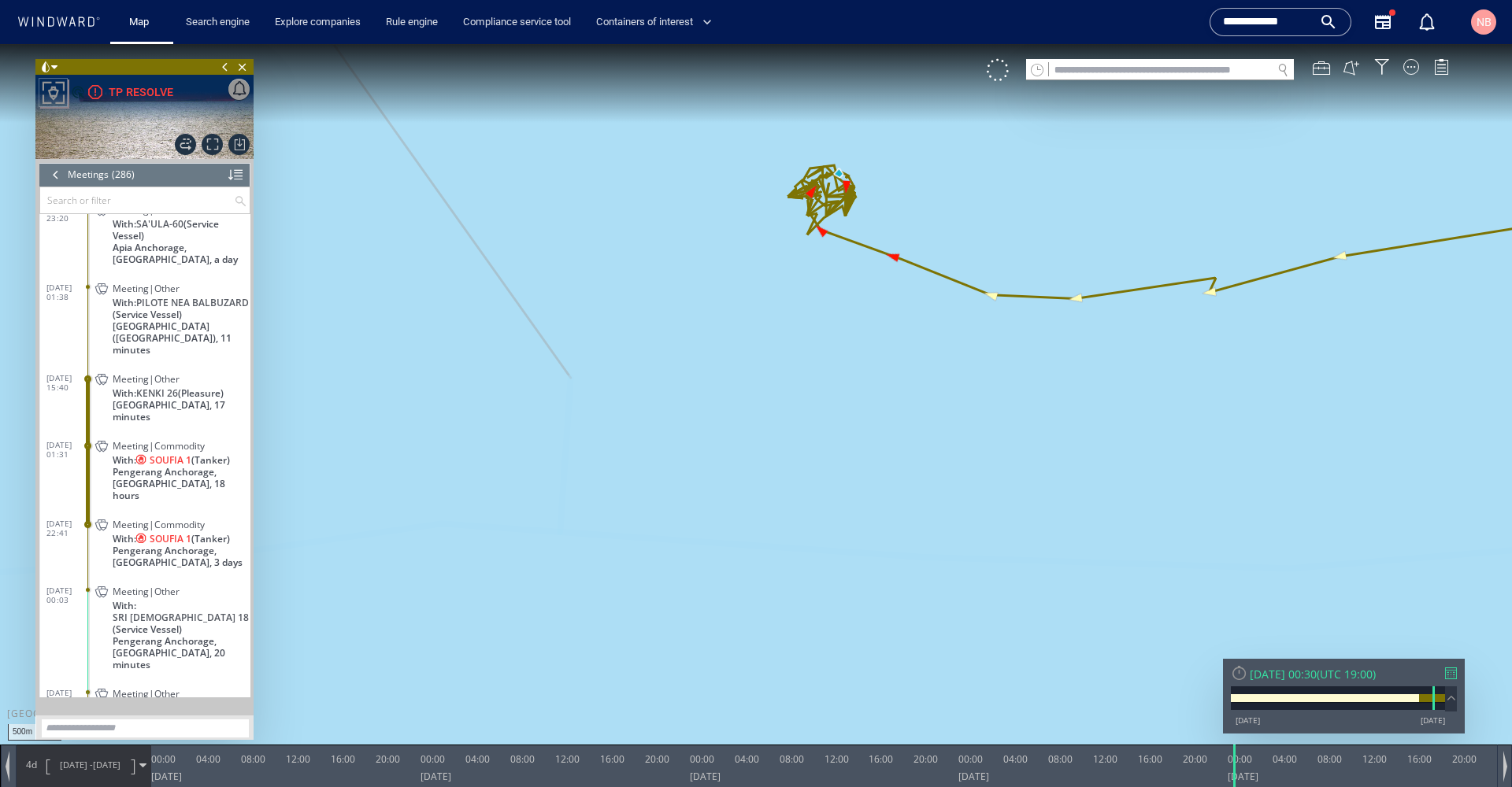
drag, startPoint x: 800, startPoint y: 269, endPoint x: 793, endPoint y: 445, distance: 176.1
click at [793, 445] on canvas "Map" at bounding box center [756, 408] width 1512 height 727
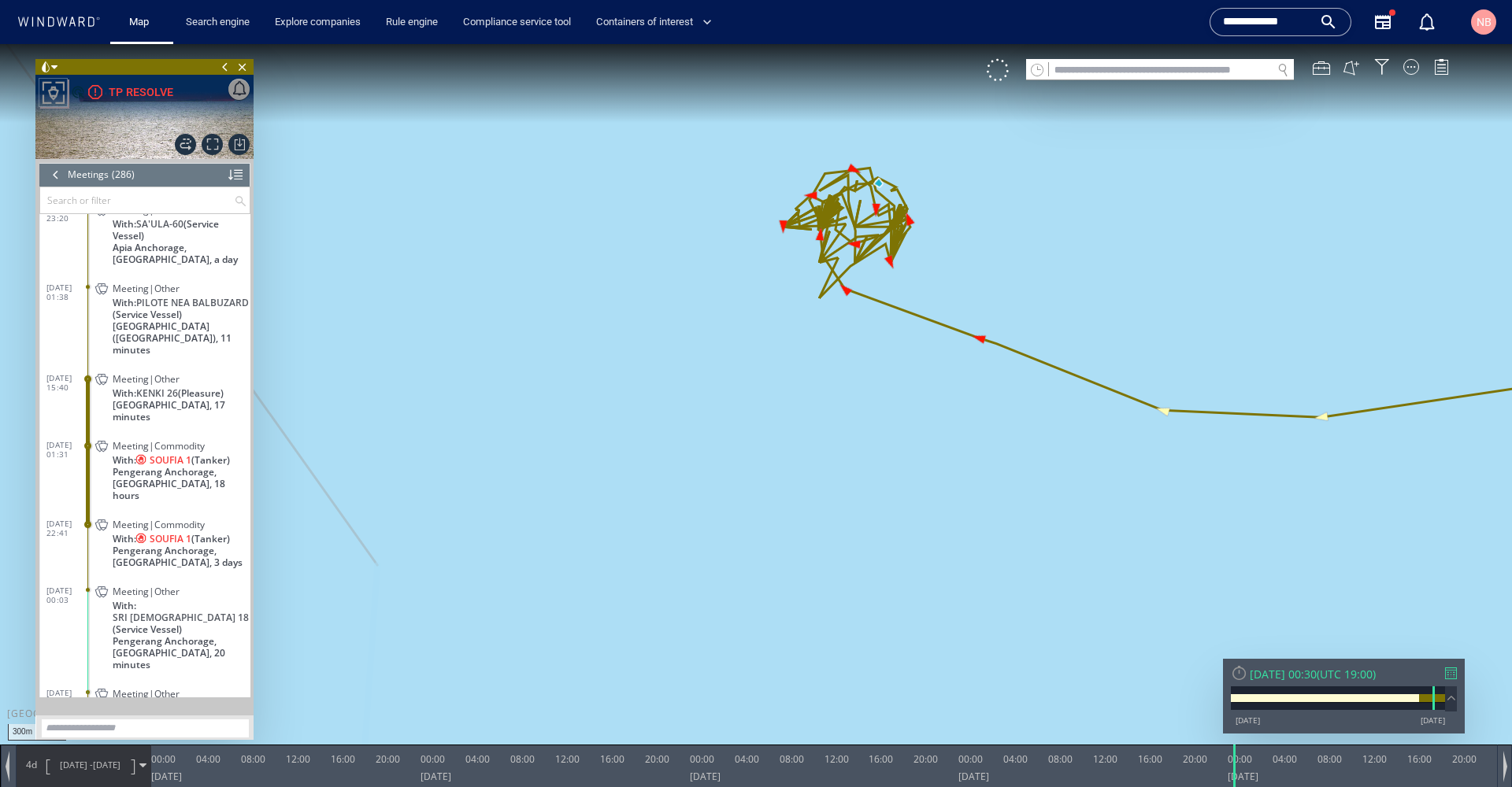
drag, startPoint x: 760, startPoint y: 276, endPoint x: 760, endPoint y: 483, distance: 207.0
click at [760, 483] on canvas "Map" at bounding box center [756, 408] width 1512 height 727
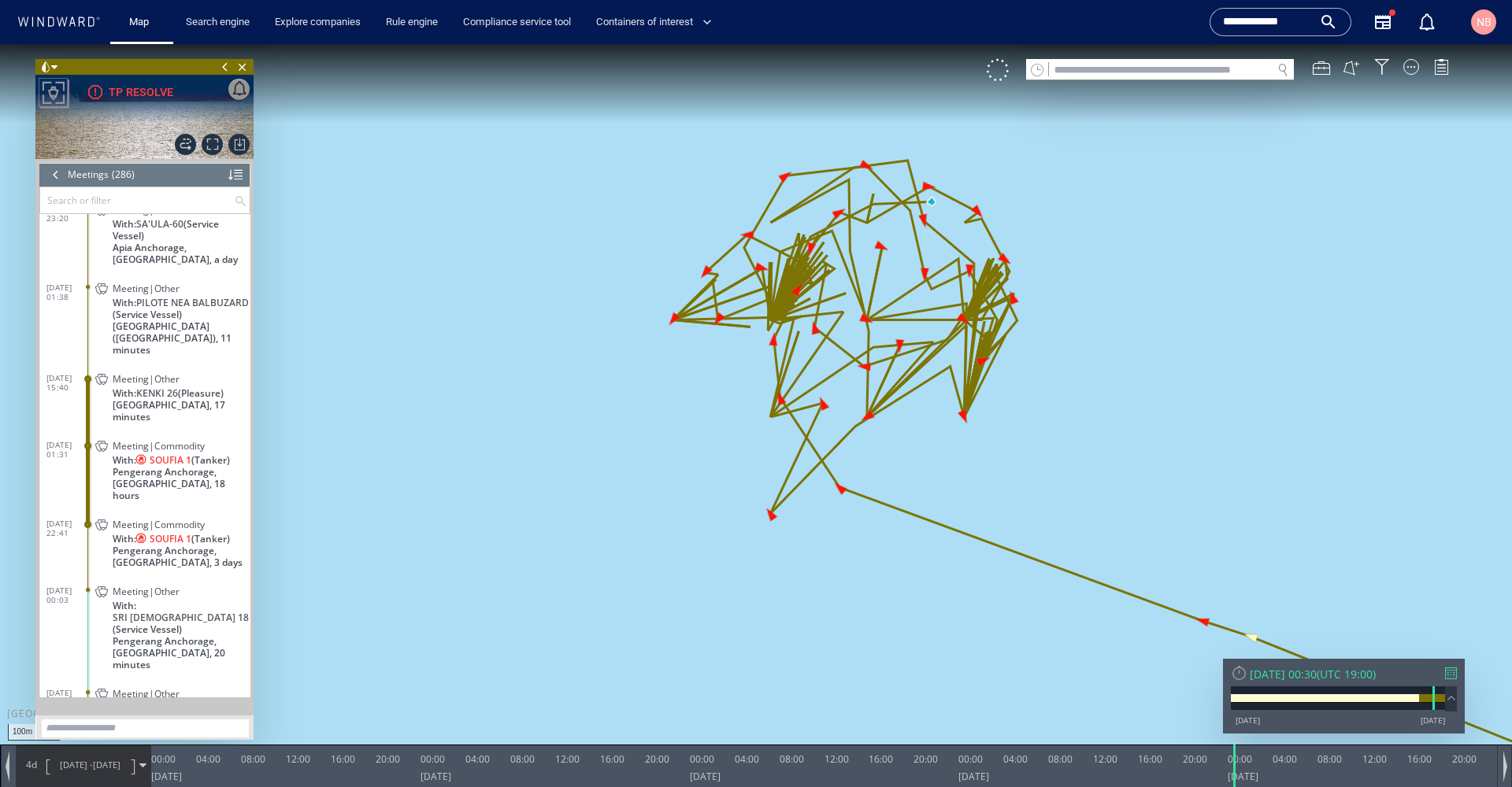
drag, startPoint x: 763, startPoint y: 356, endPoint x: 592, endPoint y: 451, distance: 195.6
click at [592, 451] on canvas "Map" at bounding box center [756, 408] width 1512 height 727
